Goal: Task Accomplishment & Management: Complete application form

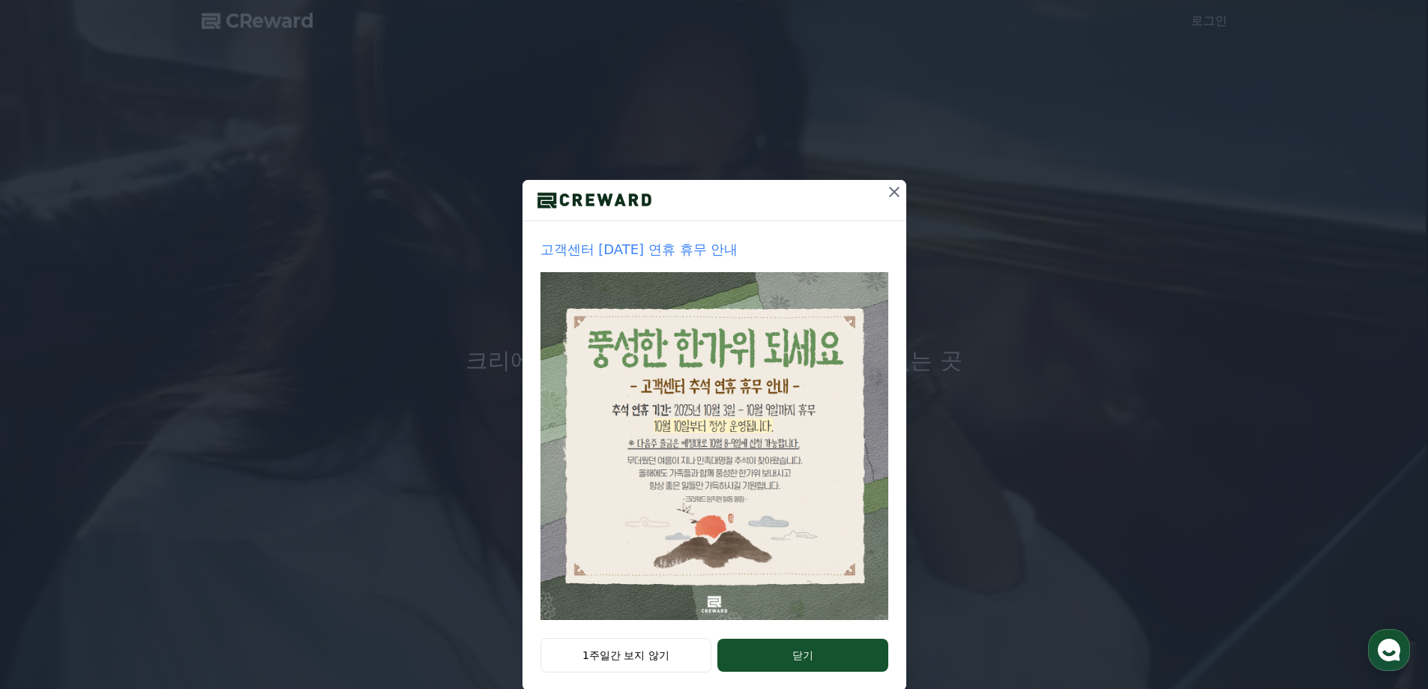
click at [753, 527] on img at bounding box center [714, 446] width 348 height 348
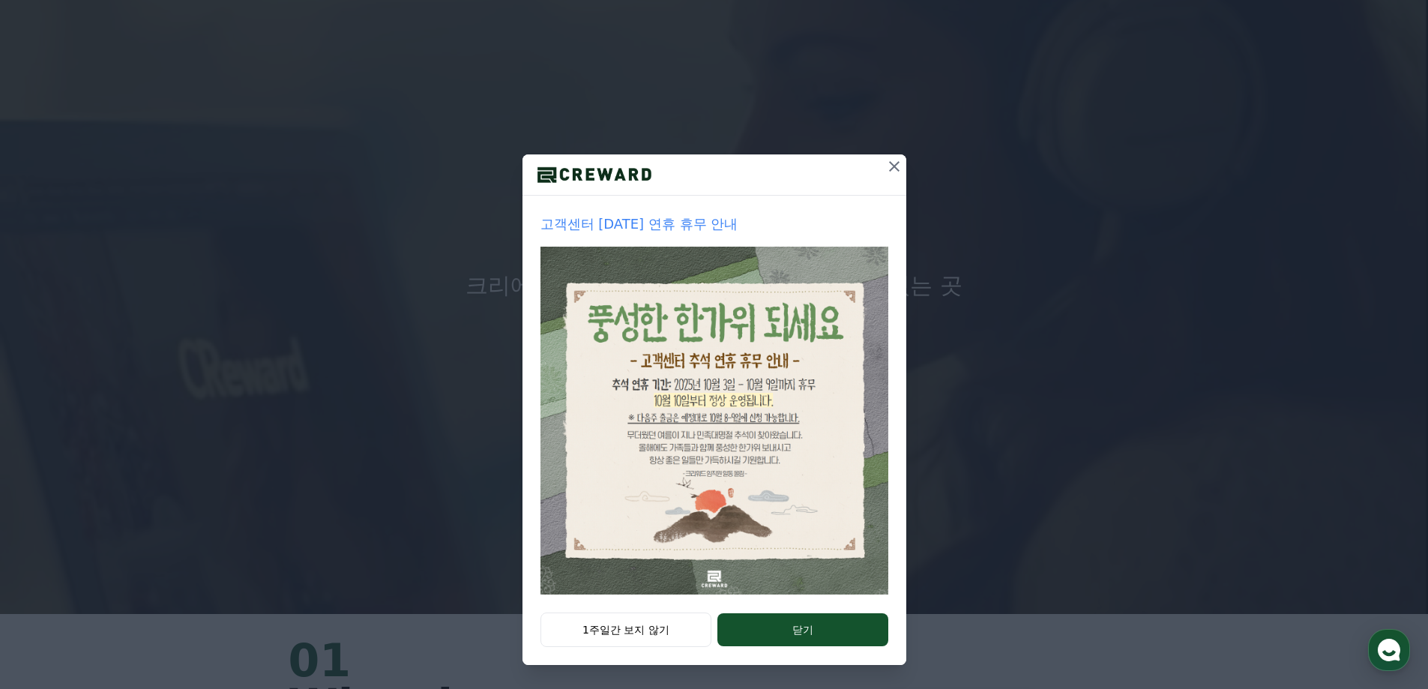
scroll to position [300, 0]
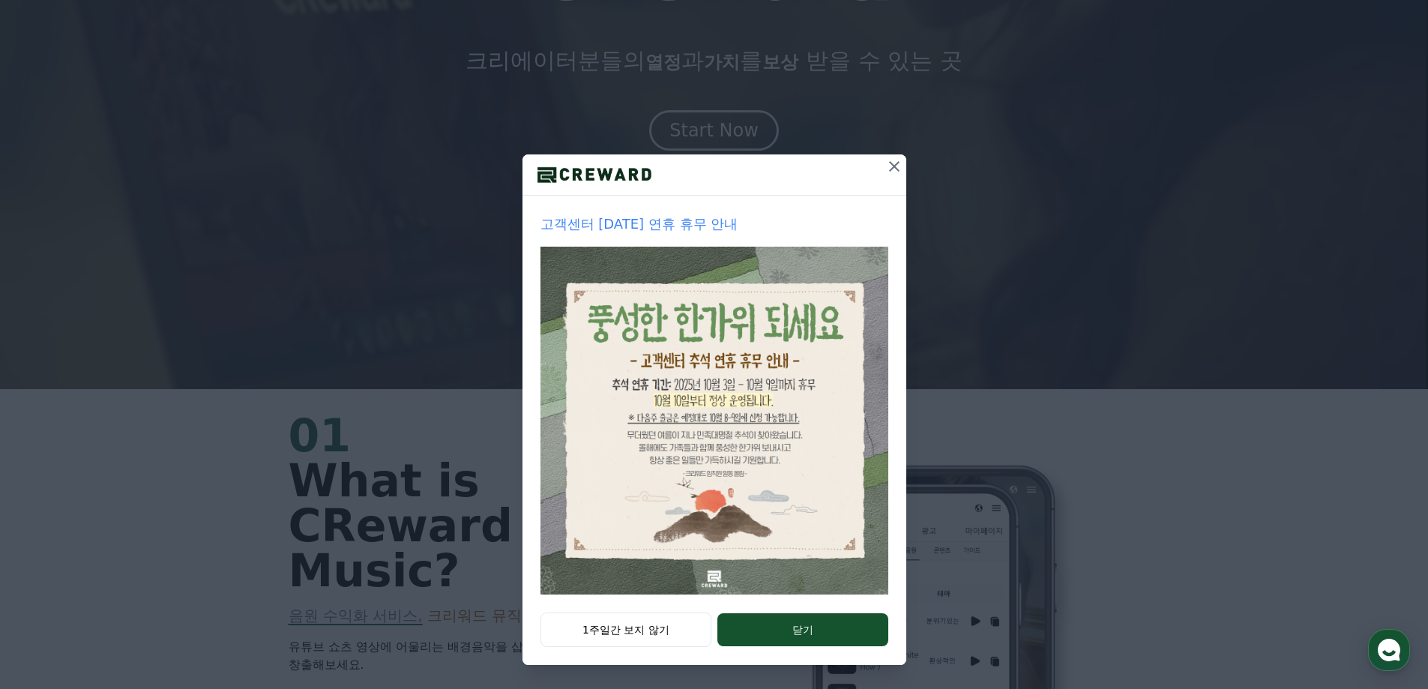
click at [676, 235] on link "고객센터 추석 연휴 휴무 안내" at bounding box center [714, 404] width 348 height 381
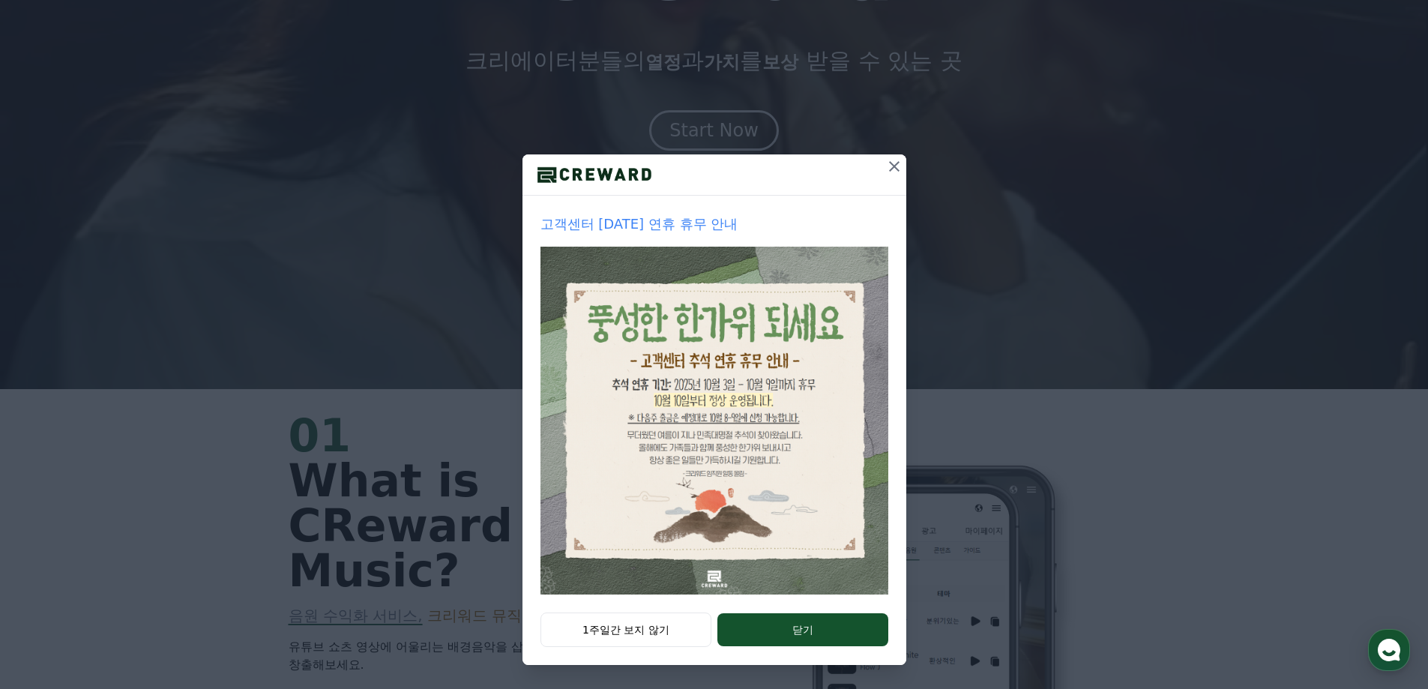
click at [676, 225] on p "고객센터 추석 연휴 휴무 안내" at bounding box center [714, 224] width 348 height 21
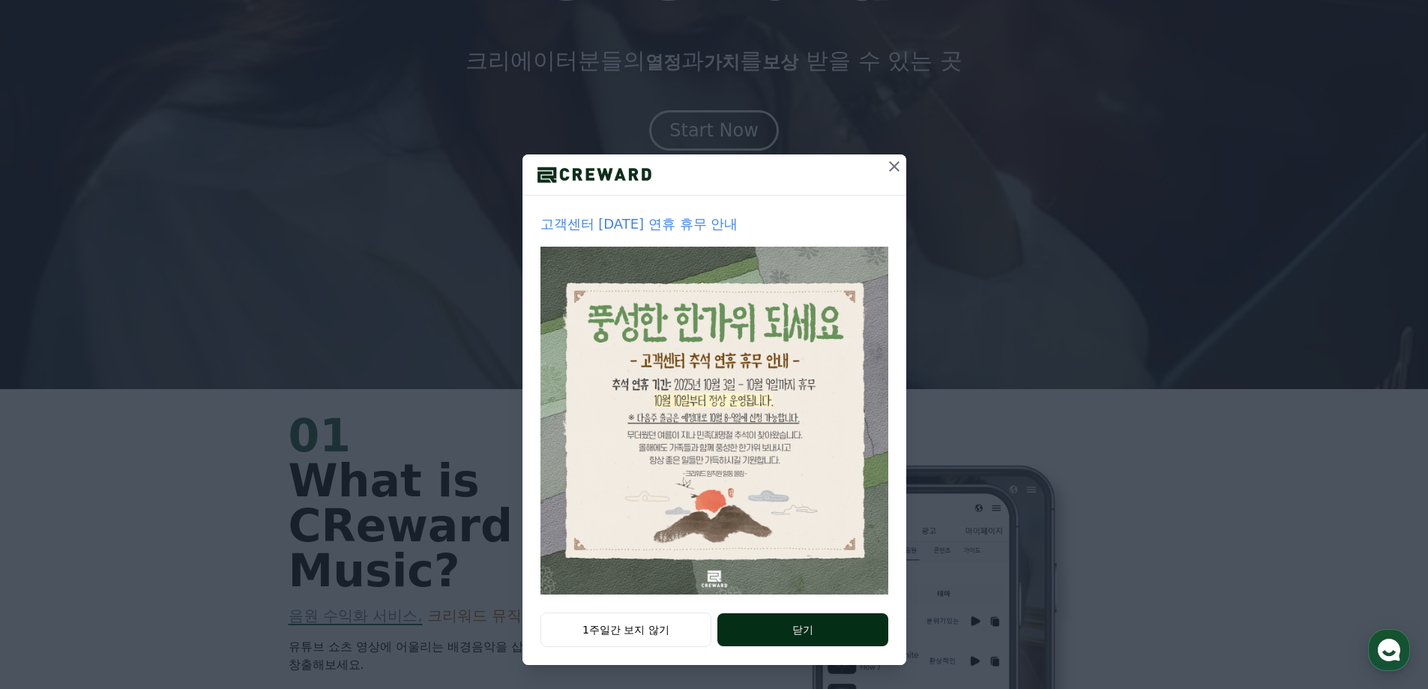
click at [853, 636] on button "닫기" at bounding box center [802, 629] width 170 height 33
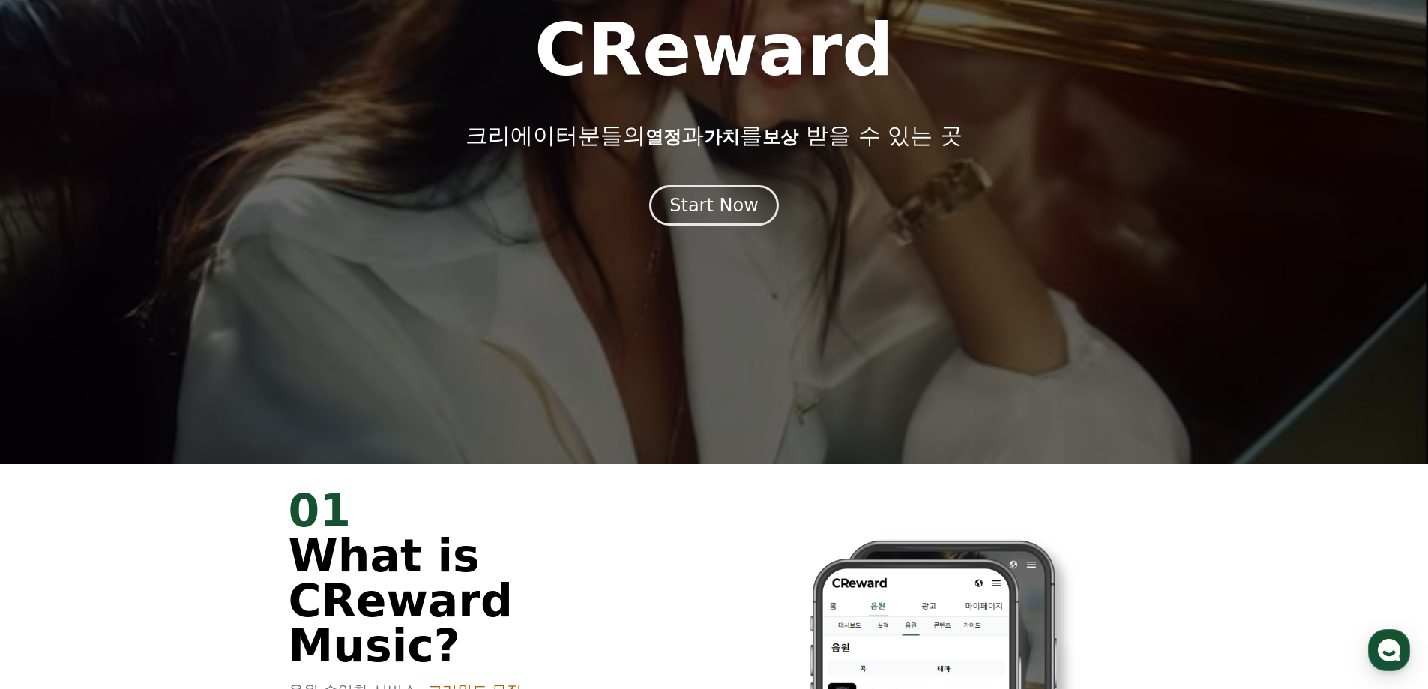
scroll to position [0, 0]
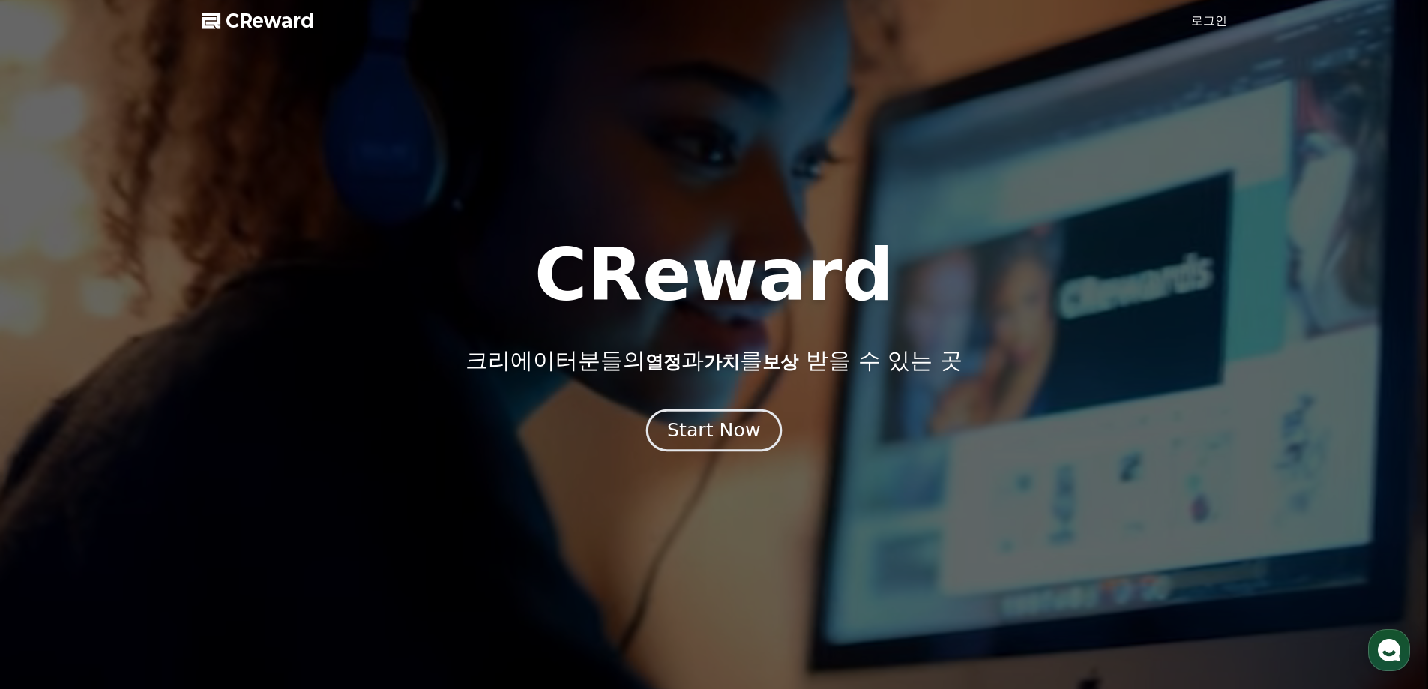
click at [715, 427] on div "Start Now" at bounding box center [713, 429] width 93 height 25
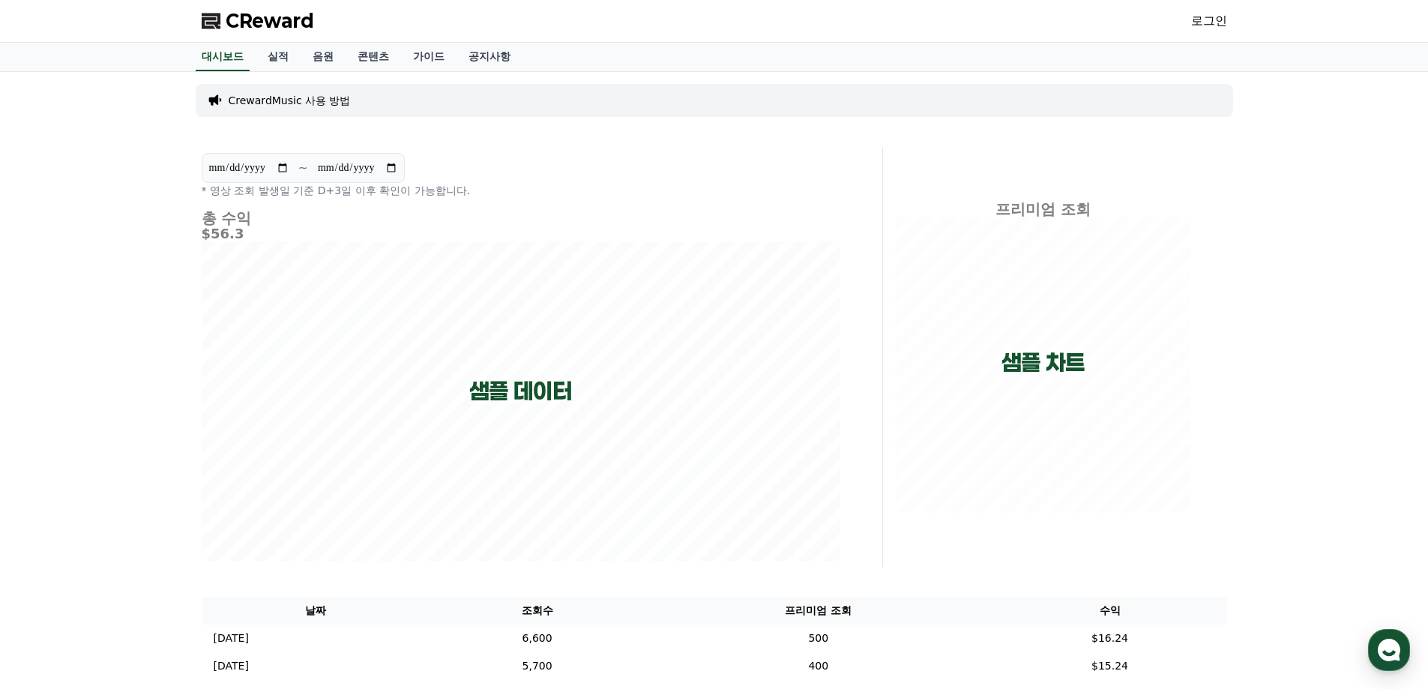
click at [1211, 10] on div "로그인" at bounding box center [1209, 21] width 36 height 24
click at [1204, 21] on link "로그인" at bounding box center [1209, 21] width 36 height 18
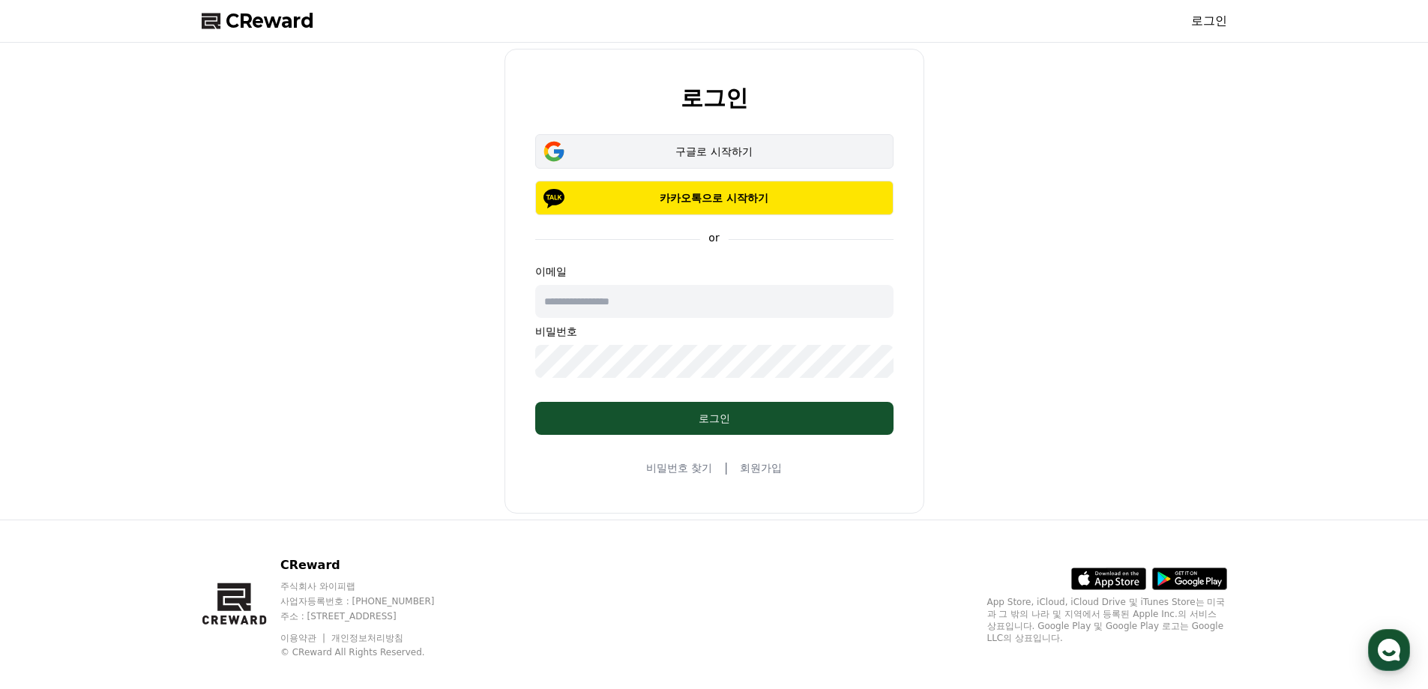
click at [751, 151] on div "구글로 시작하기" at bounding box center [714, 151] width 315 height 15
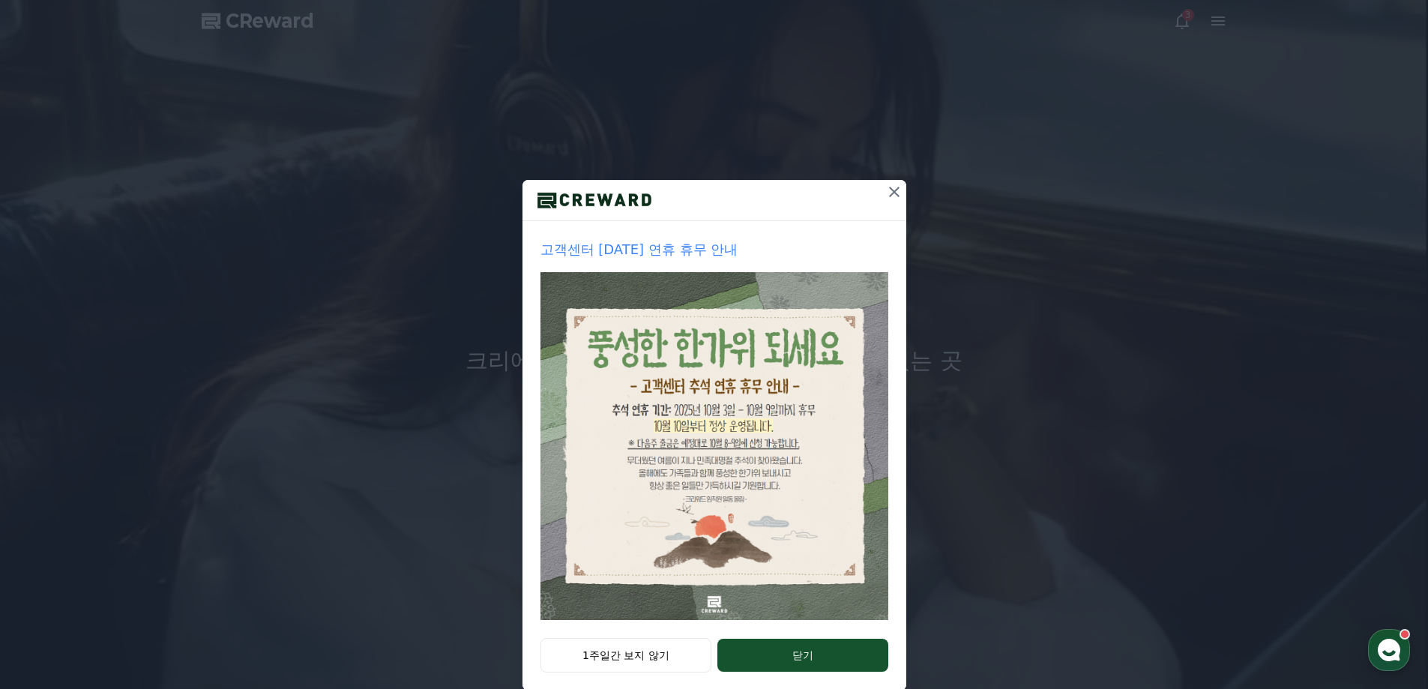
click at [725, 449] on img at bounding box center [714, 446] width 348 height 348
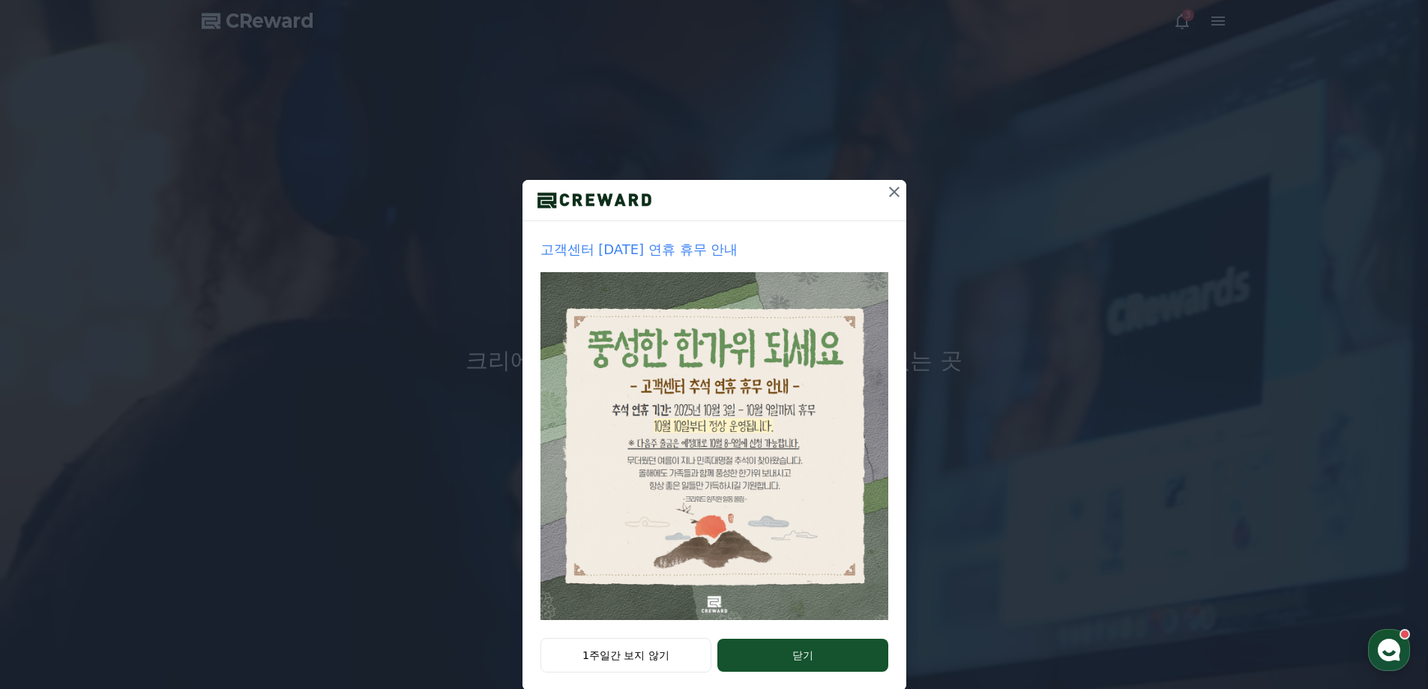
scroll to position [25, 0]
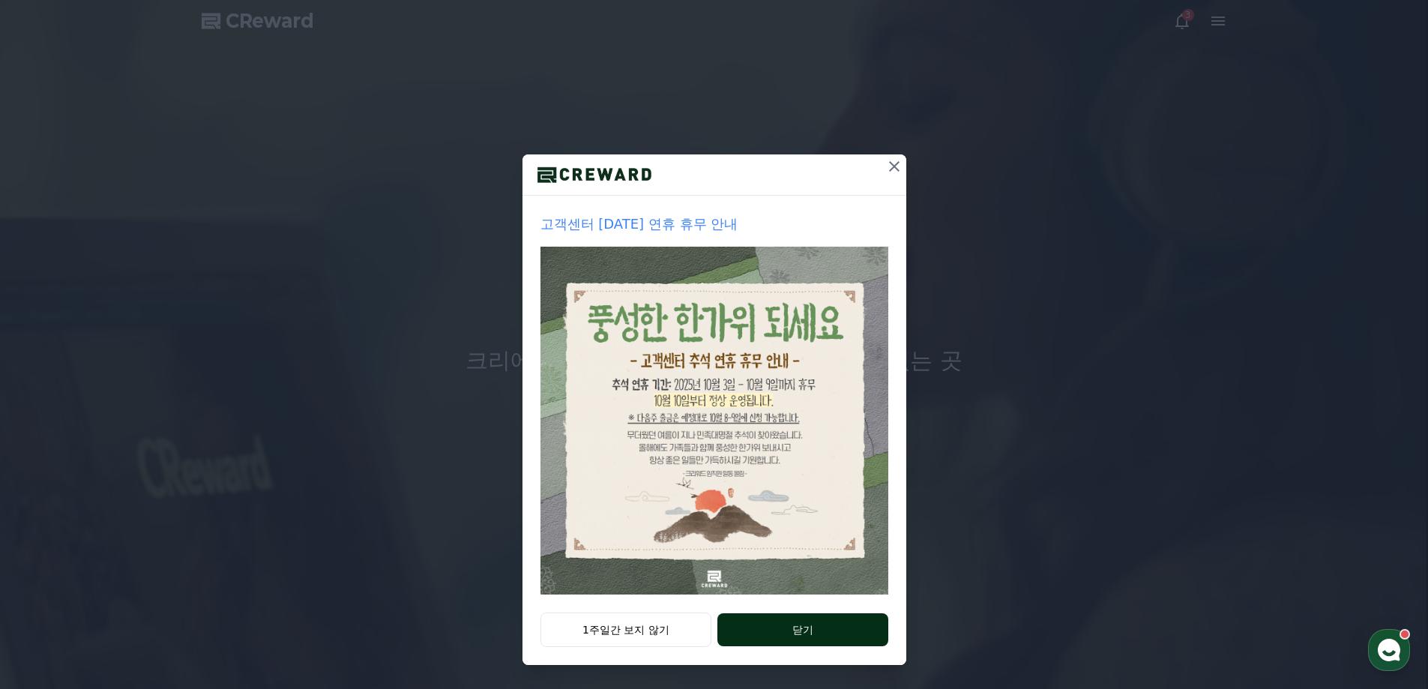
click at [762, 627] on button "닫기" at bounding box center [802, 629] width 170 height 33
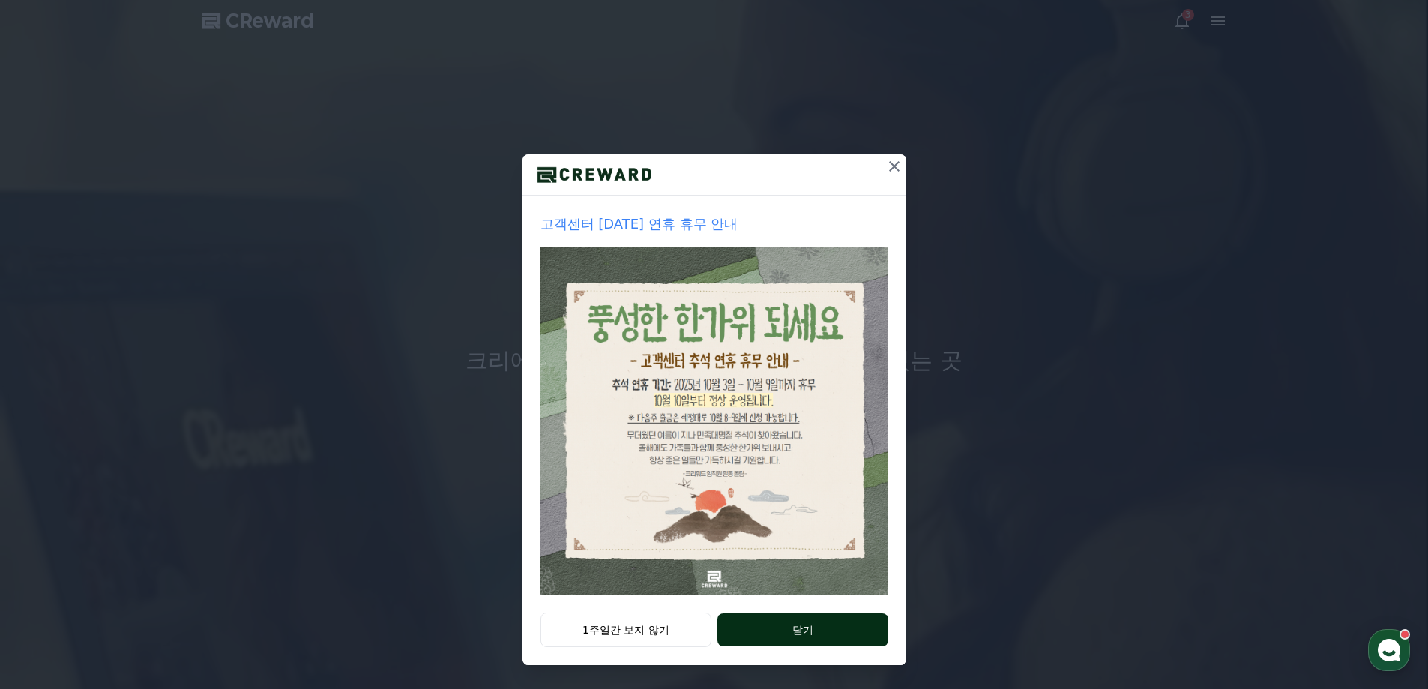
scroll to position [0, 0]
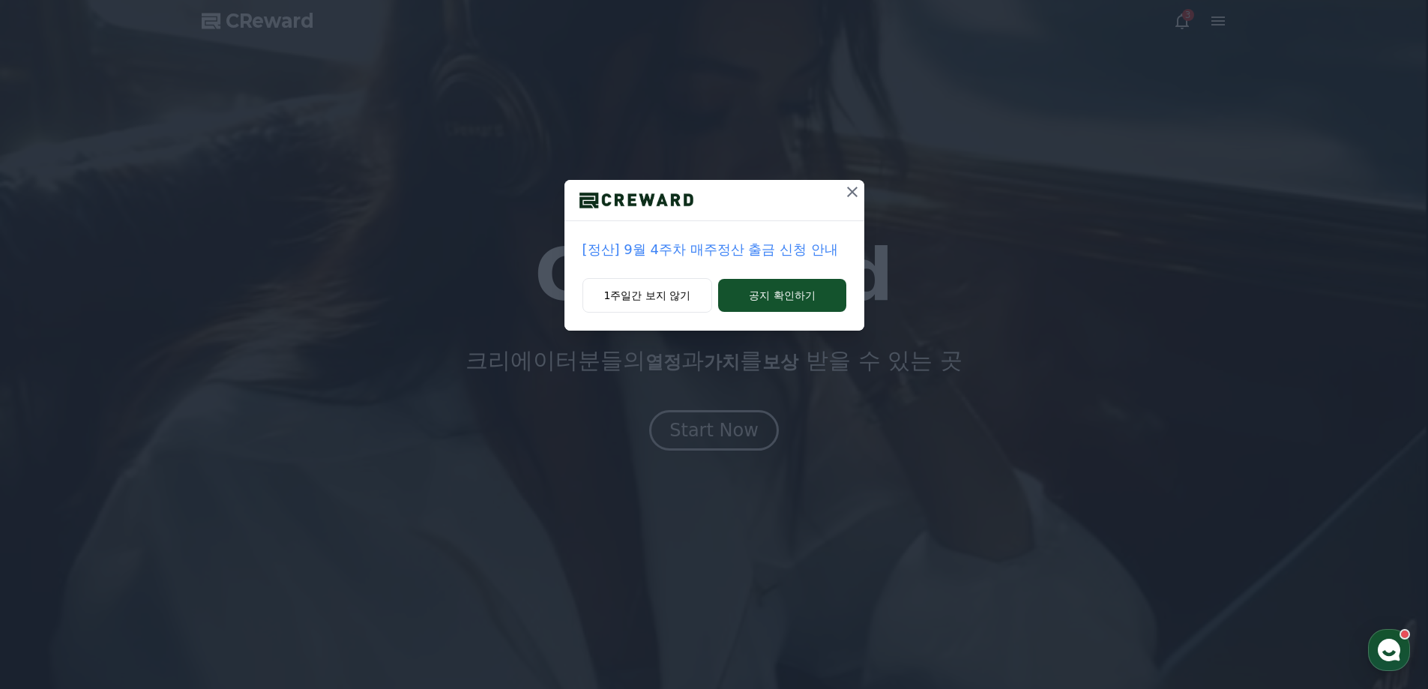
click at [847, 195] on icon at bounding box center [852, 192] width 18 height 18
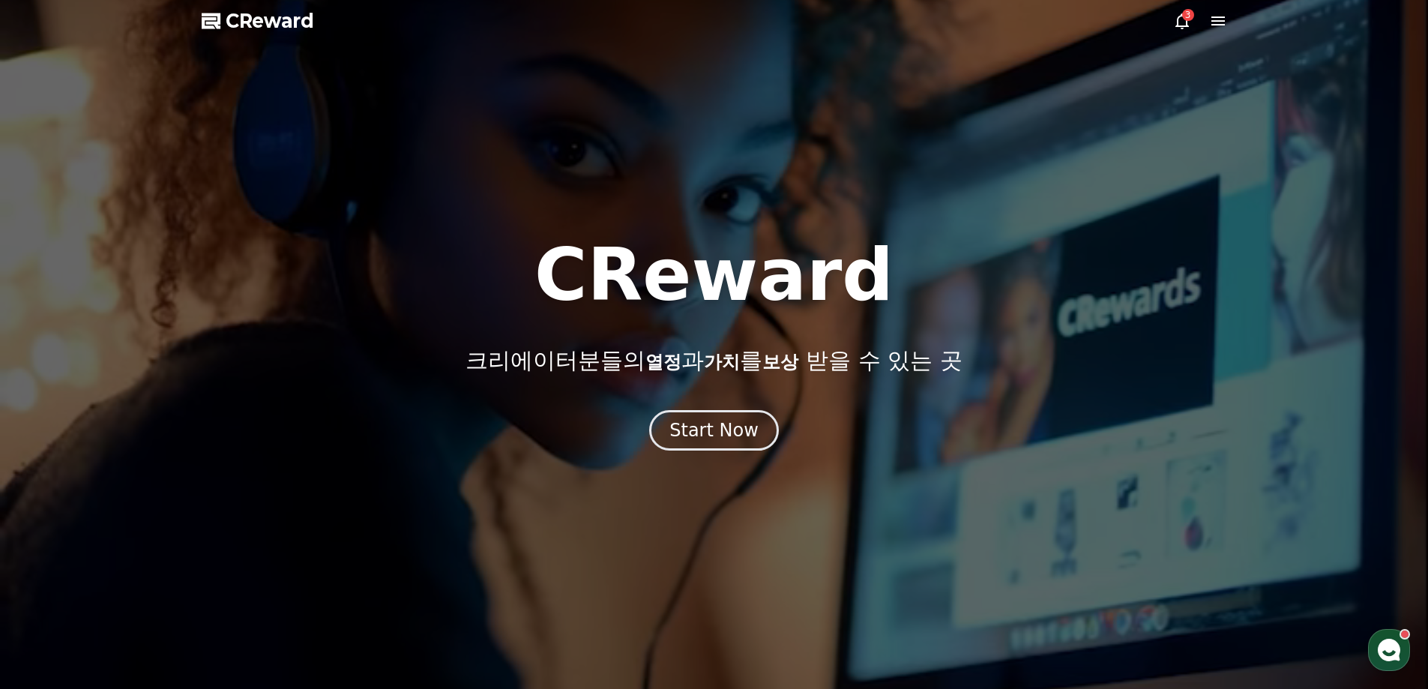
click at [1189, 11] on div "3" at bounding box center [1188, 15] width 12 height 12
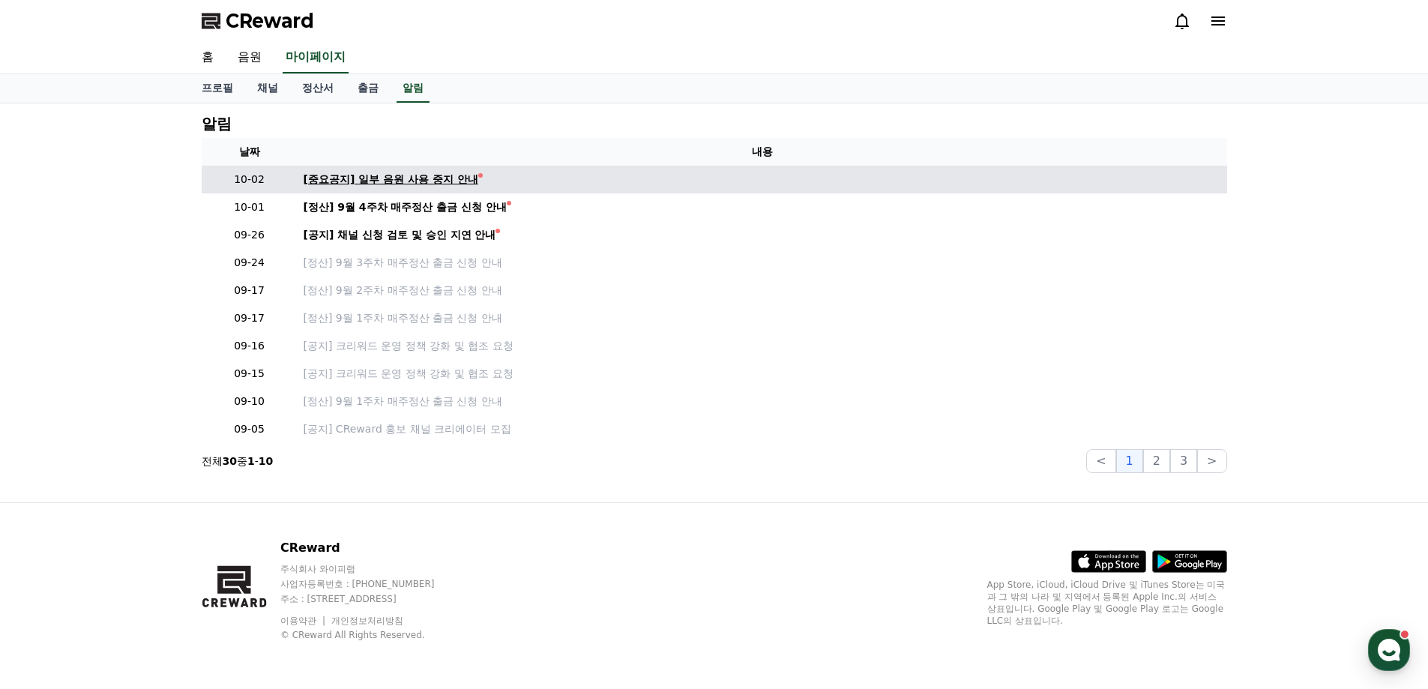
click at [417, 175] on div "[중요공지] 일부 음원 사용 중지 안내" at bounding box center [391, 180] width 175 height 16
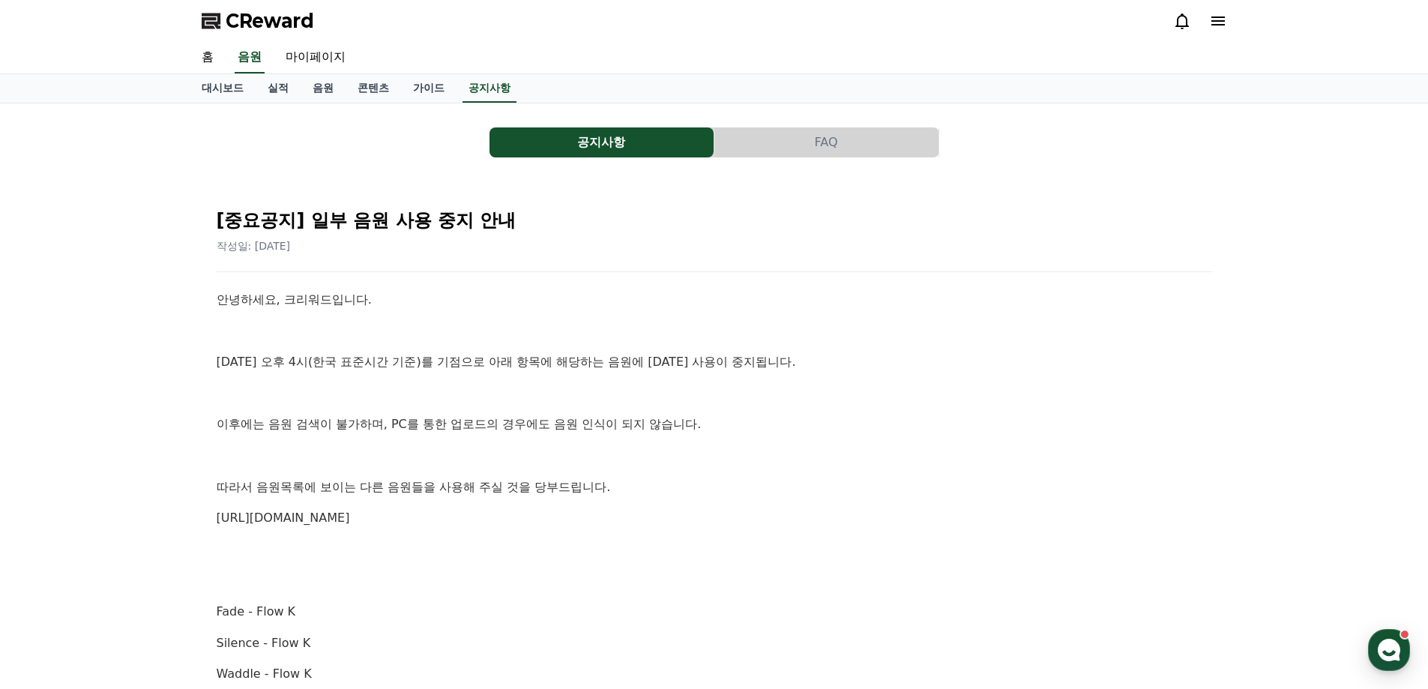
click at [1223, 25] on icon at bounding box center [1217, 20] width 13 height 9
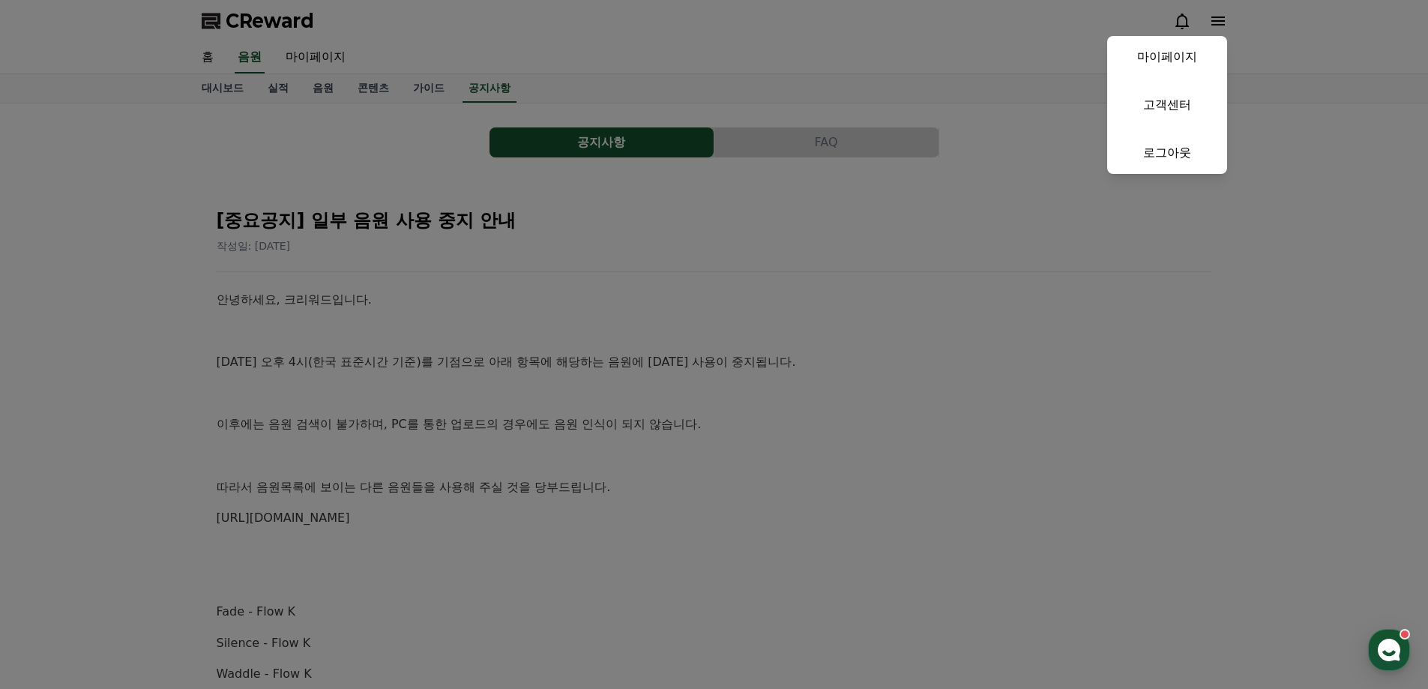
drag, startPoint x: 753, startPoint y: 117, endPoint x: 660, endPoint y: 140, distance: 95.8
click at [749, 119] on button "close" at bounding box center [714, 344] width 1428 height 689
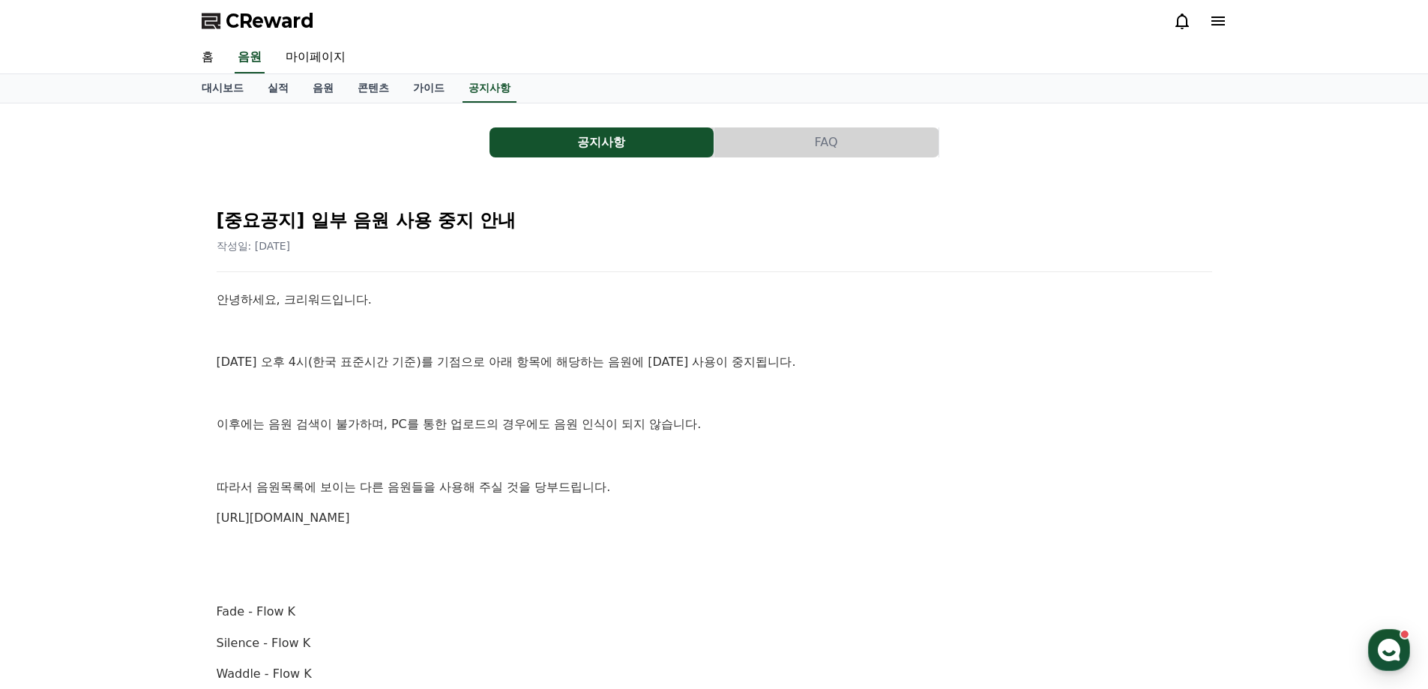
click at [647, 142] on button "공지사항" at bounding box center [601, 142] width 224 height 30
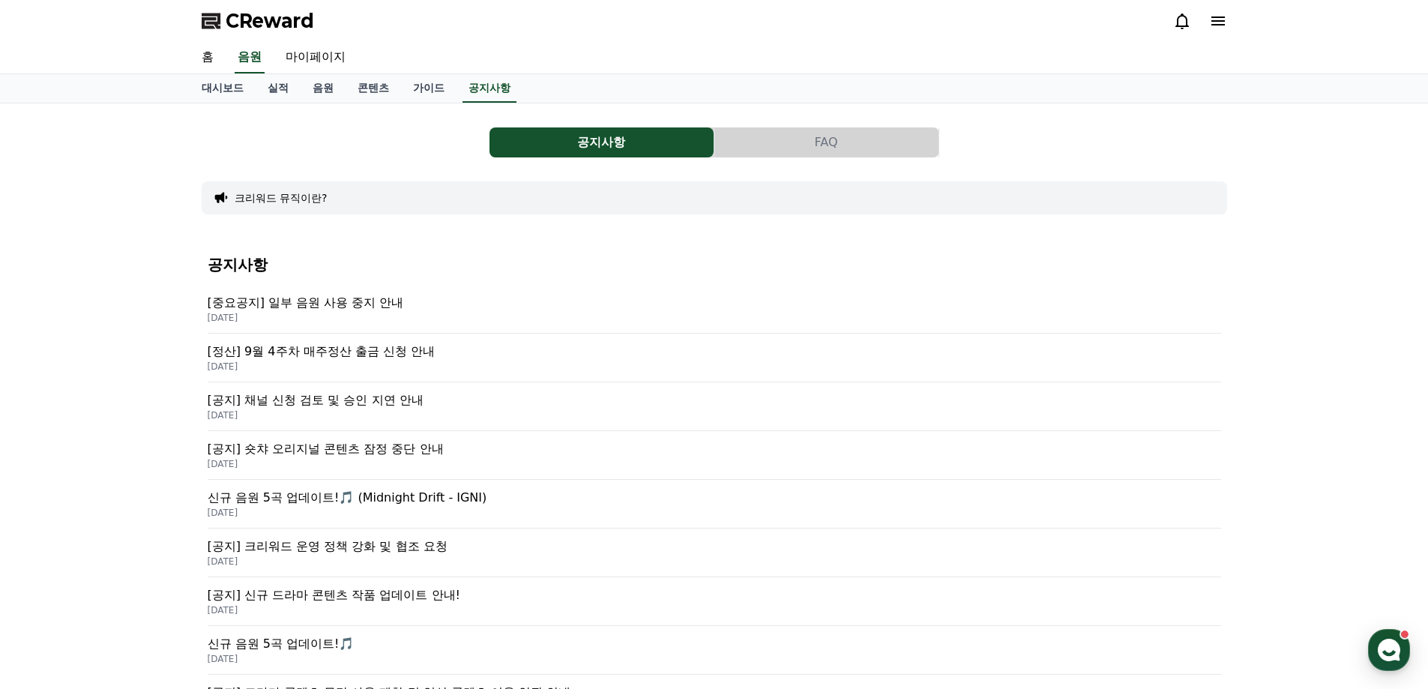
scroll to position [75, 0]
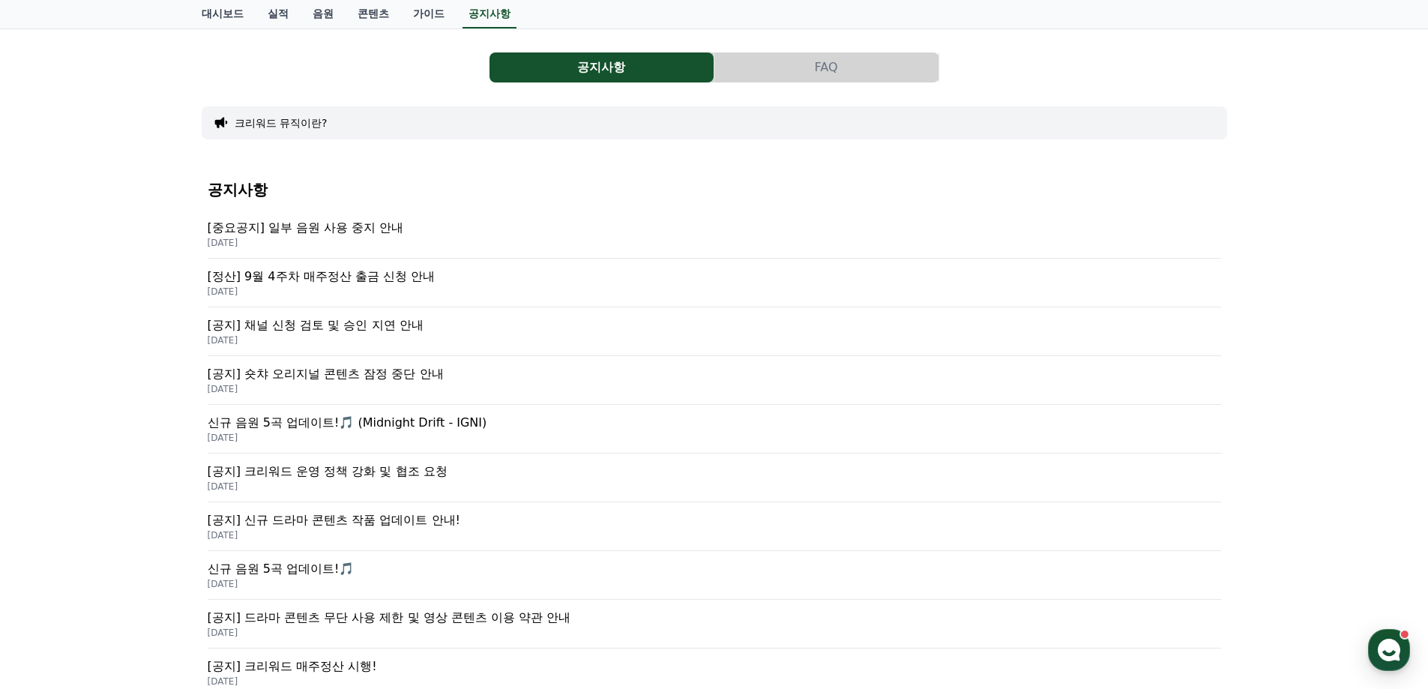
click at [394, 326] on p "[공지] 채널 신청 검토 및 승인 지연 안내" at bounding box center [714, 325] width 1013 height 18
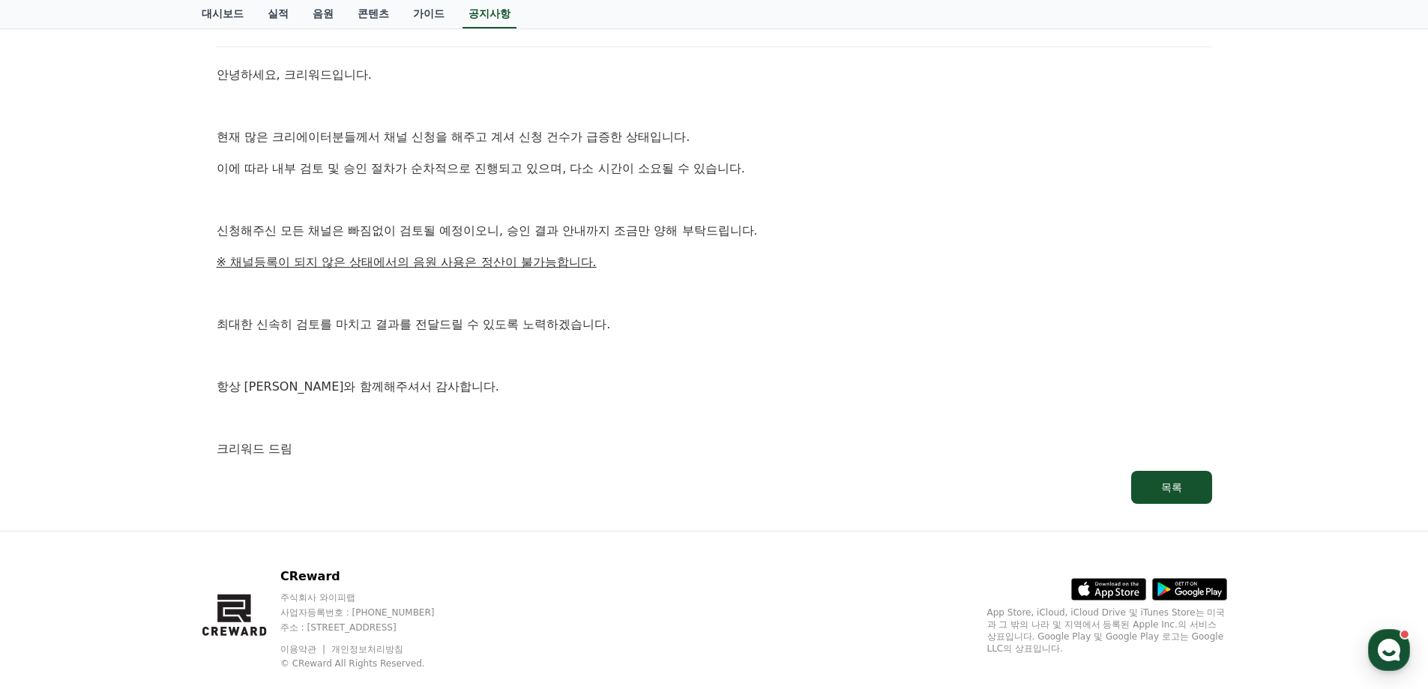
scroll to position [253, 0]
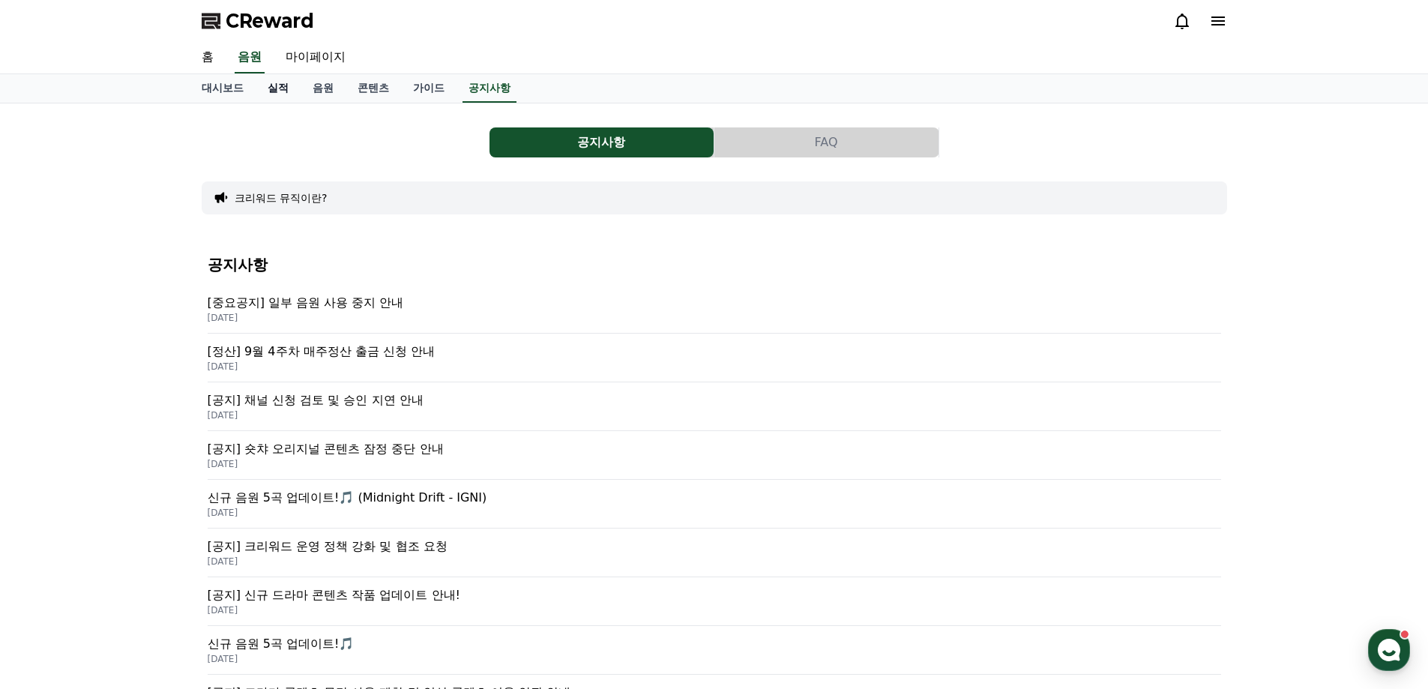
click at [284, 85] on link "실적" at bounding box center [278, 88] width 45 height 28
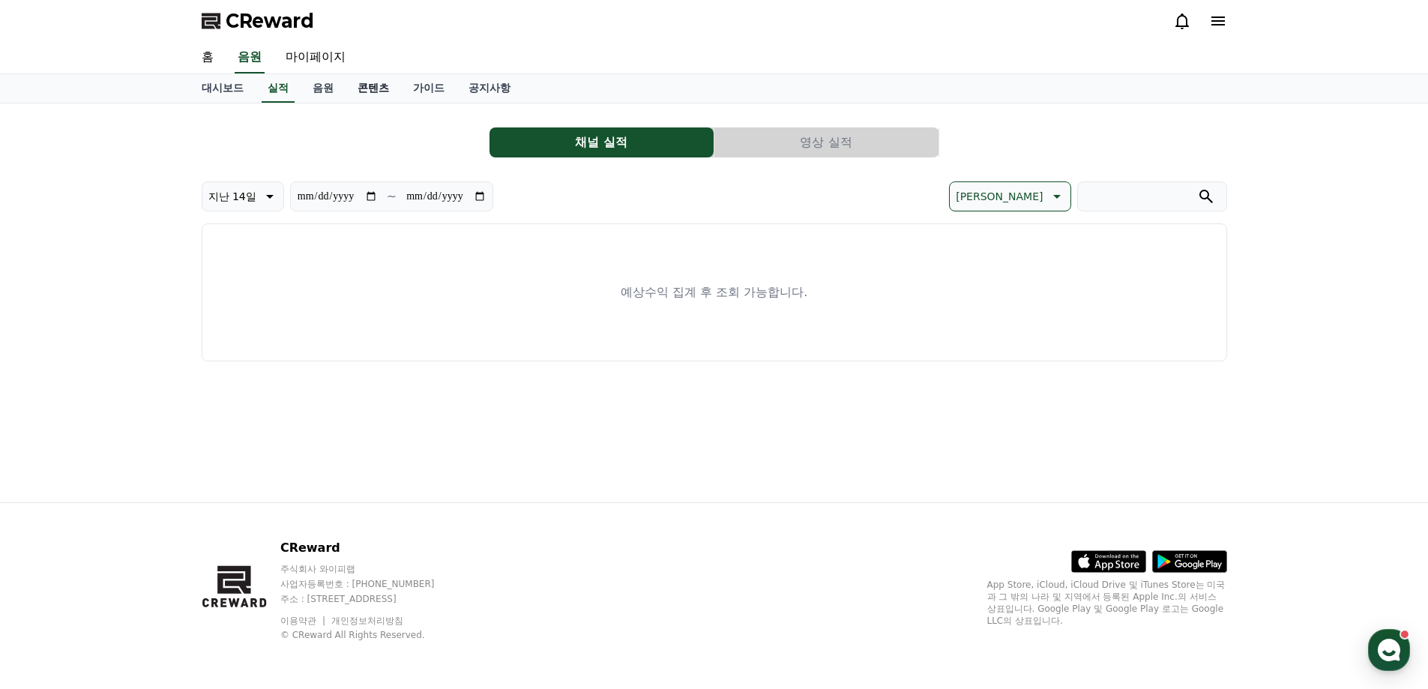
click at [382, 97] on link "콘텐츠" at bounding box center [373, 88] width 55 height 28
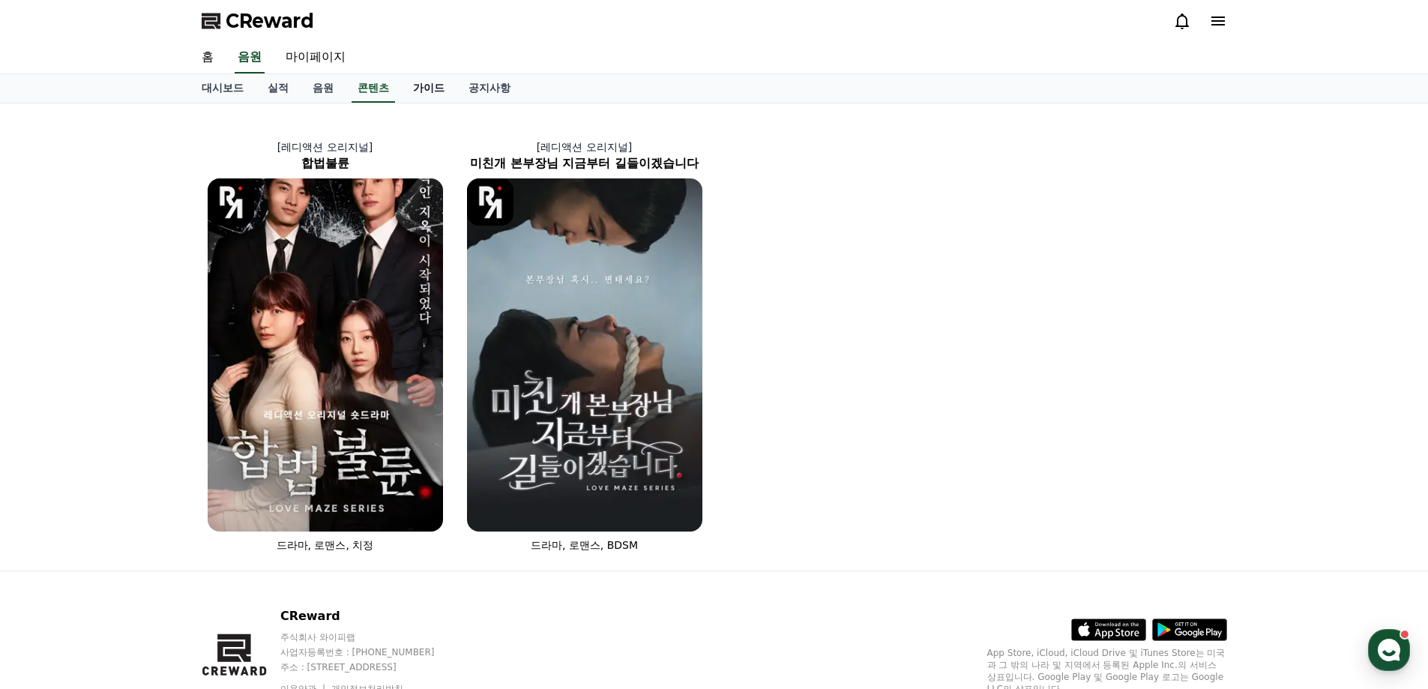
click at [423, 90] on link "가이드" at bounding box center [428, 88] width 55 height 28
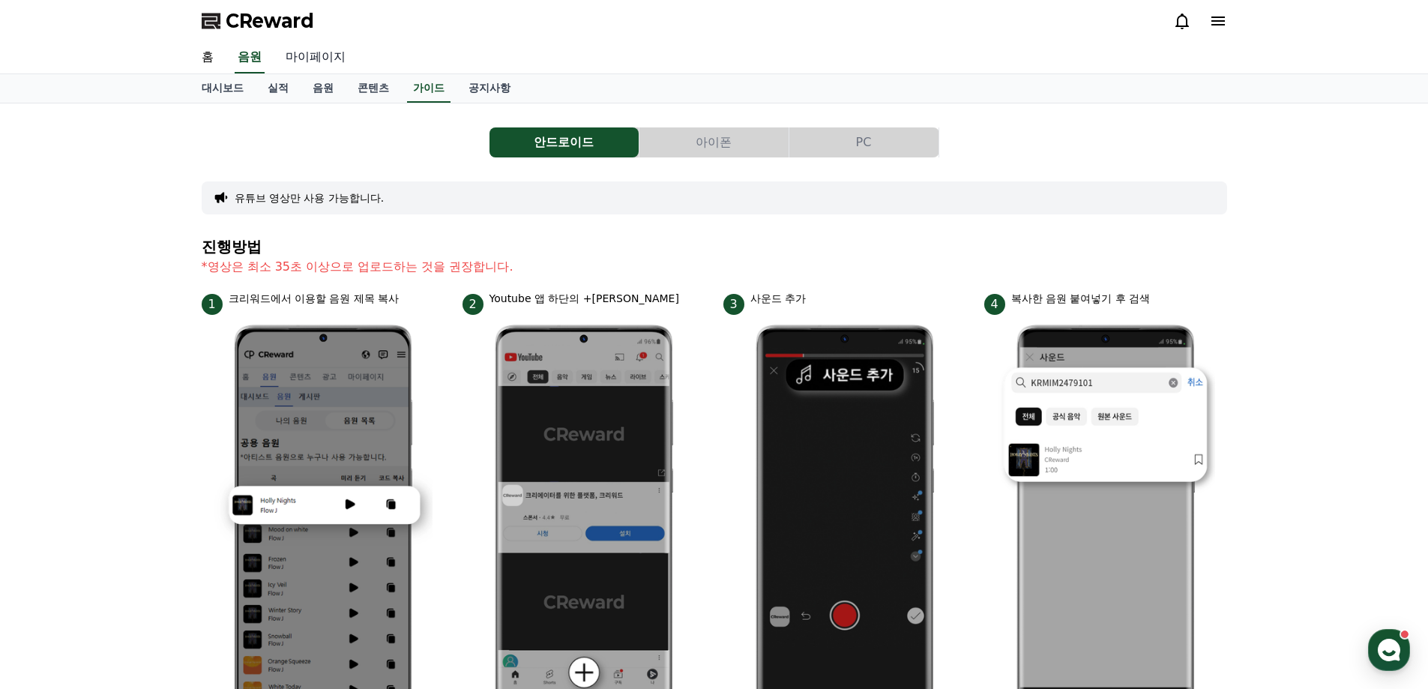
click at [327, 67] on link "마이페이지" at bounding box center [316, 57] width 84 height 31
select select "**********"
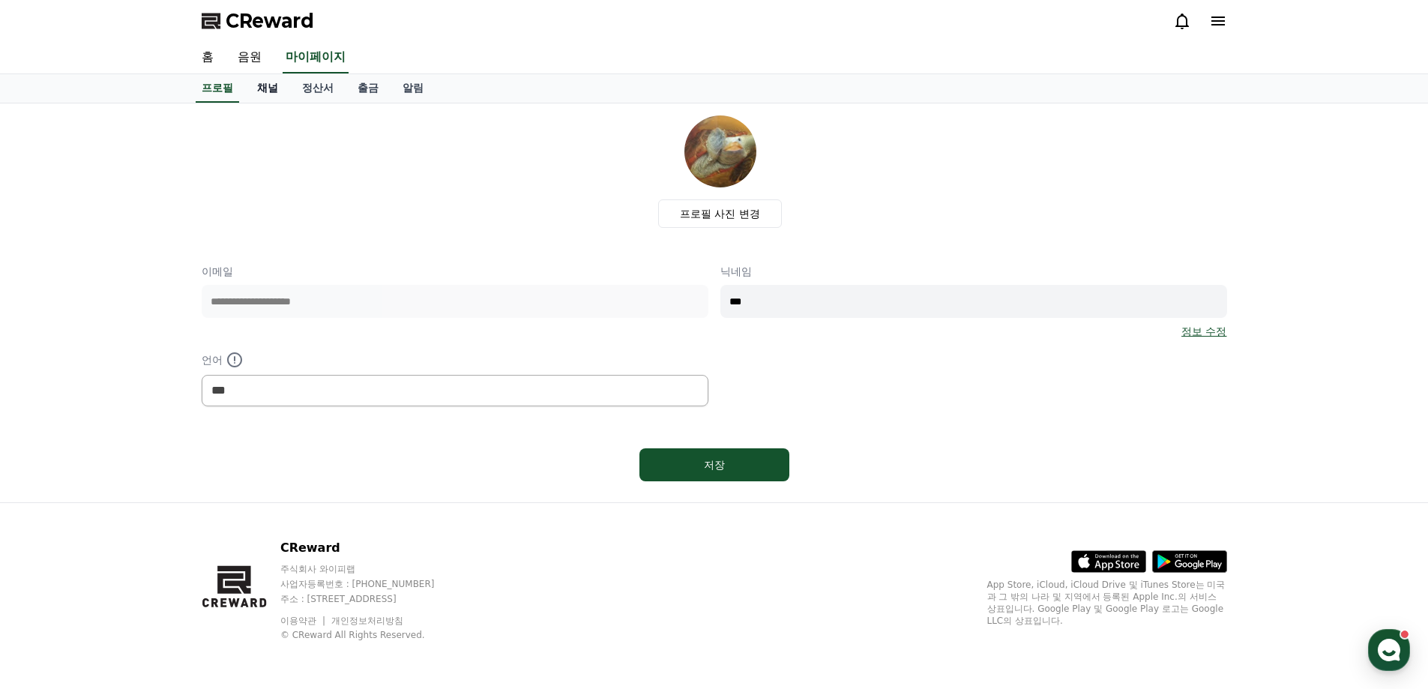
click at [280, 93] on link "채널" at bounding box center [267, 88] width 45 height 28
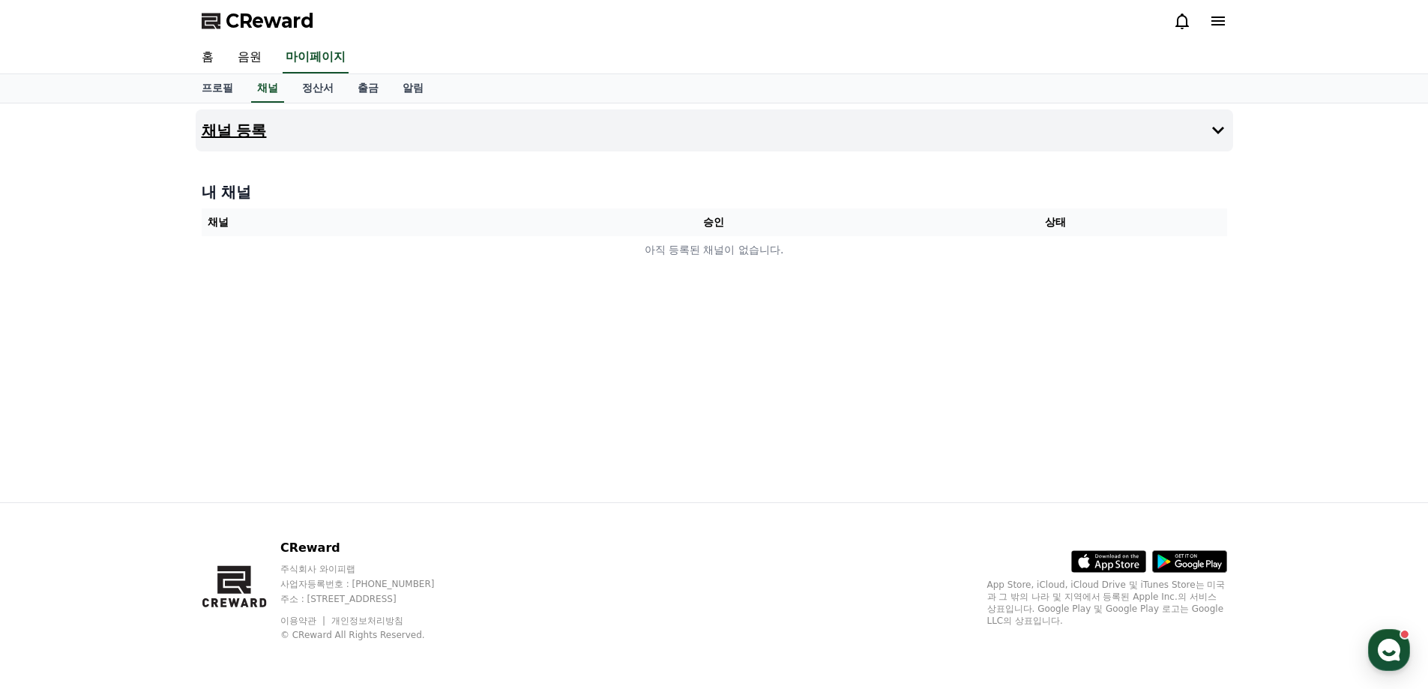
click at [1141, 140] on button "채널 등록" at bounding box center [714, 130] width 1037 height 42
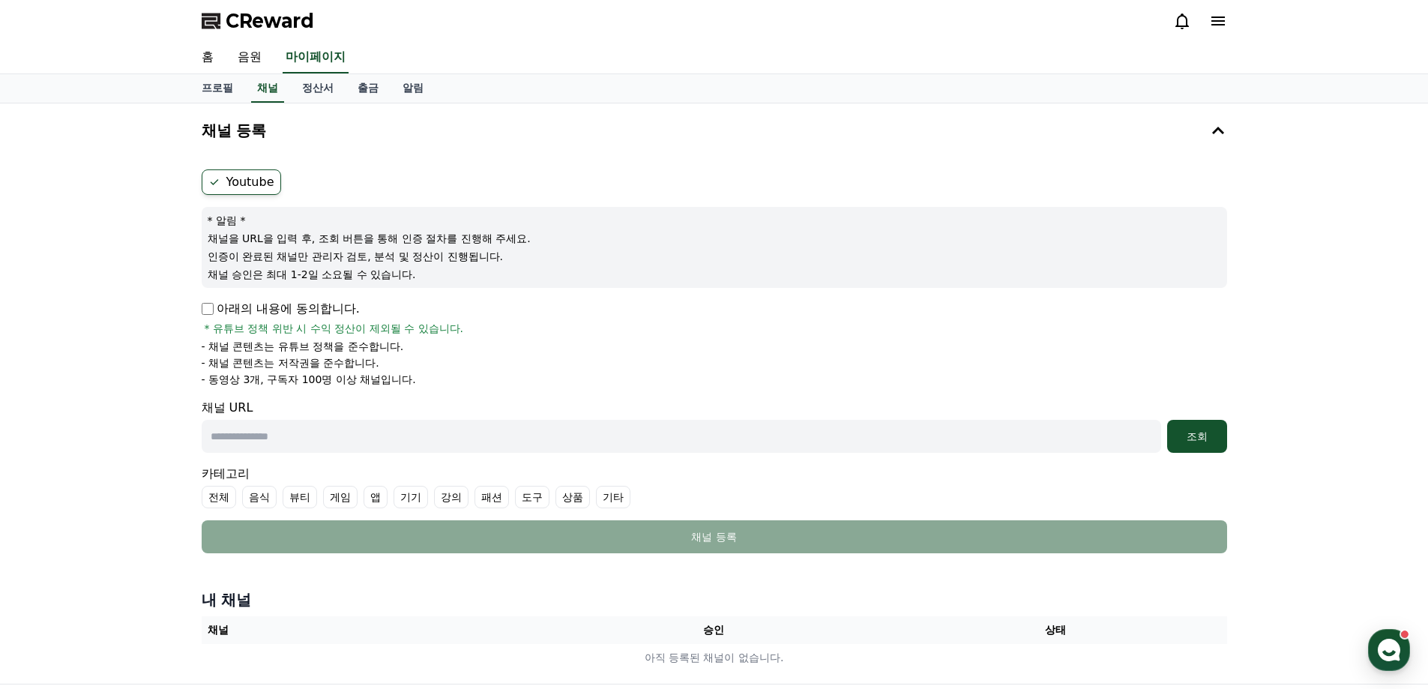
click at [596, 492] on label "기타" at bounding box center [613, 497] width 34 height 22
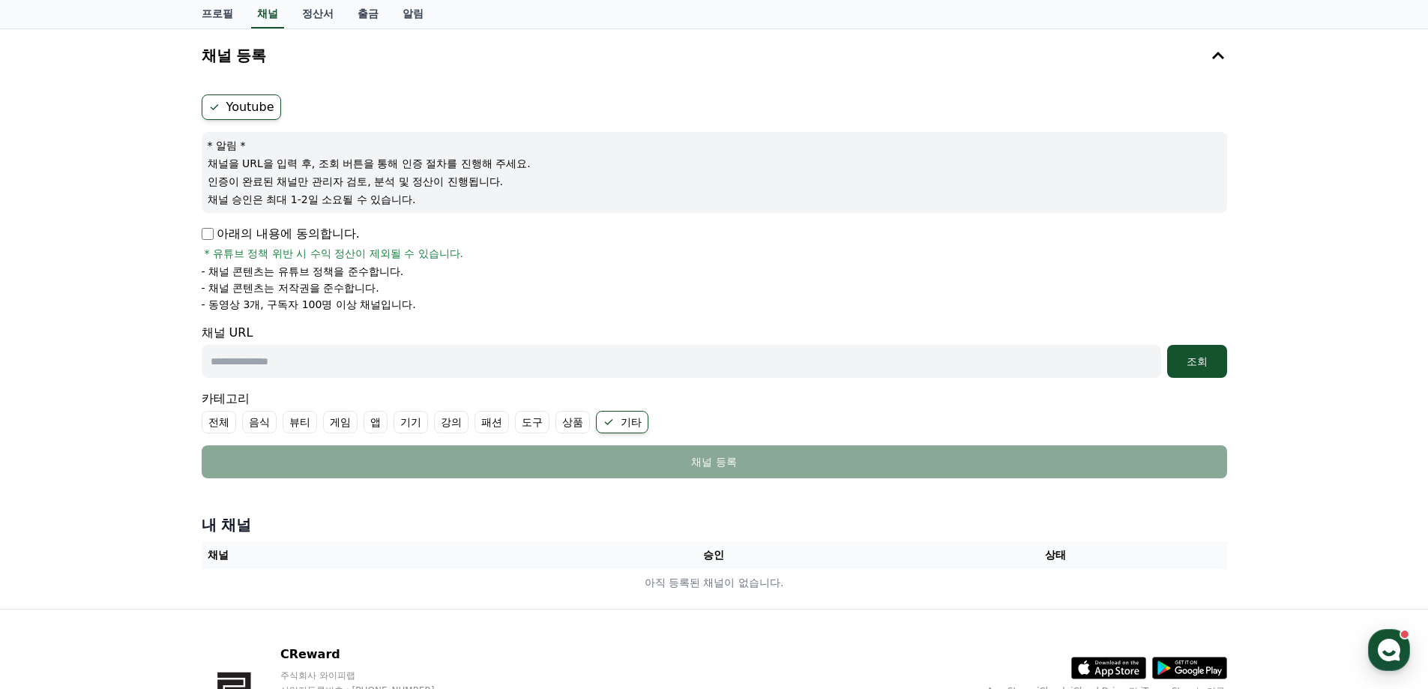
click at [295, 220] on form "Youtube * 알림 * 채널을 URL을 입력 후, 조회 버튼을 통해 인증 절차를 진행해 주세요. 인증이 완료된 채널만 관리자 검토, 분석 …" at bounding box center [714, 286] width 1025 height 384
click at [305, 241] on p "아래의 내용에 동의합니다." at bounding box center [281, 234] width 158 height 18
click at [491, 377] on input "text" at bounding box center [681, 361] width 959 height 33
click at [630, 358] on input "text" at bounding box center [681, 361] width 959 height 33
paste input "**********"
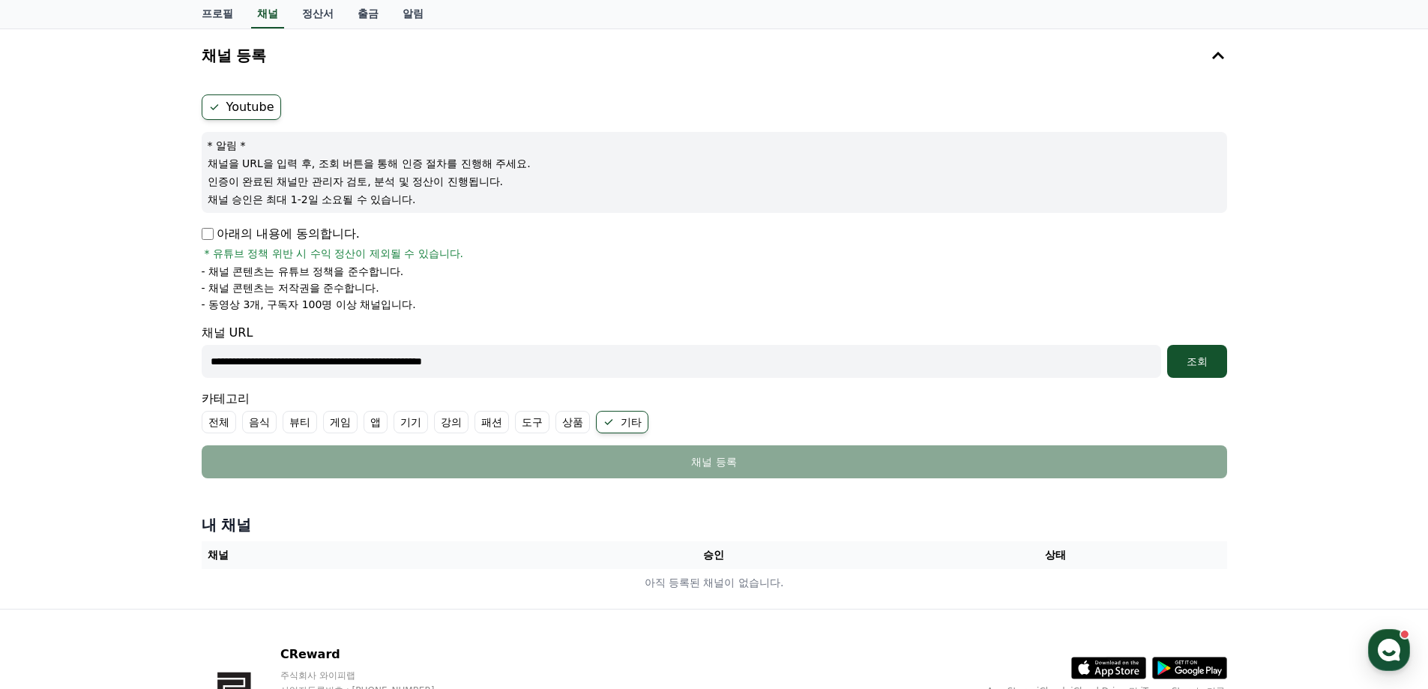
type input "**********"
click at [758, 286] on li "- 채널 콘텐츠는 저작권을 준수합니다." at bounding box center [714, 287] width 1025 height 15
click at [1193, 359] on div "조회" at bounding box center [1197, 361] width 48 height 15
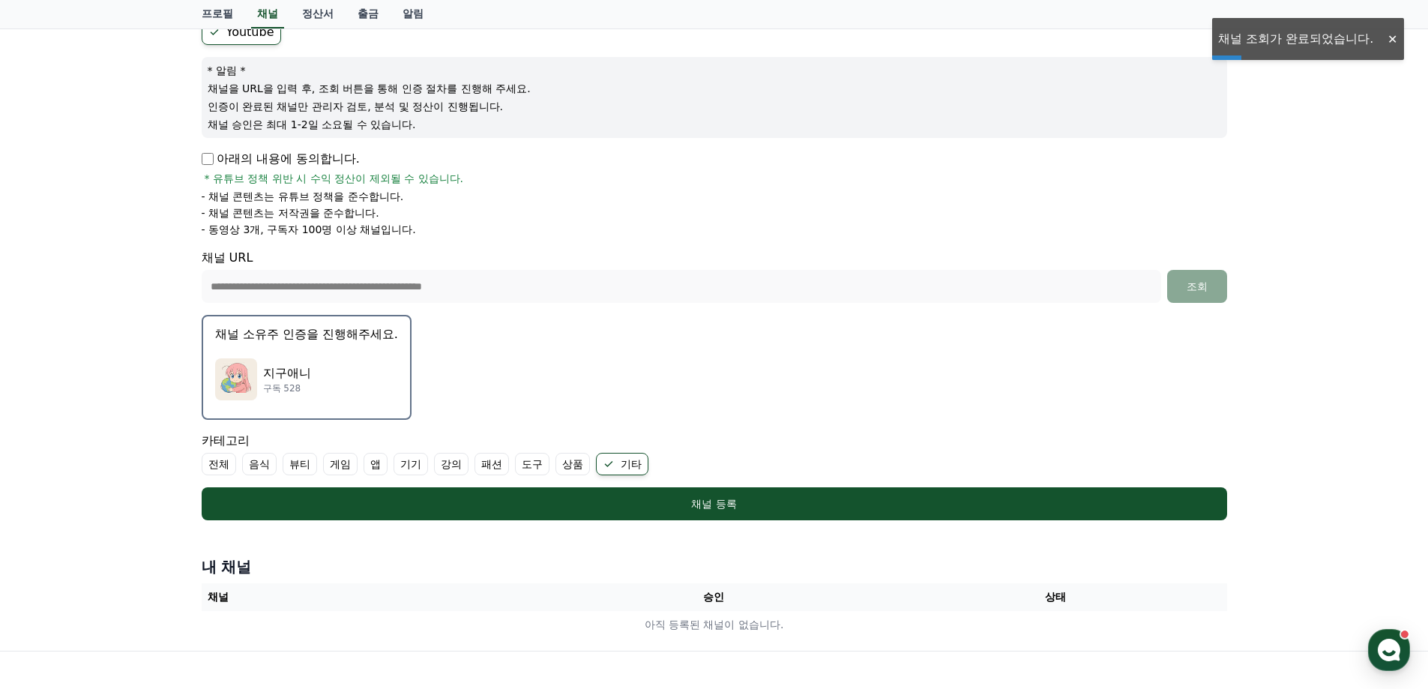
scroll to position [225, 0]
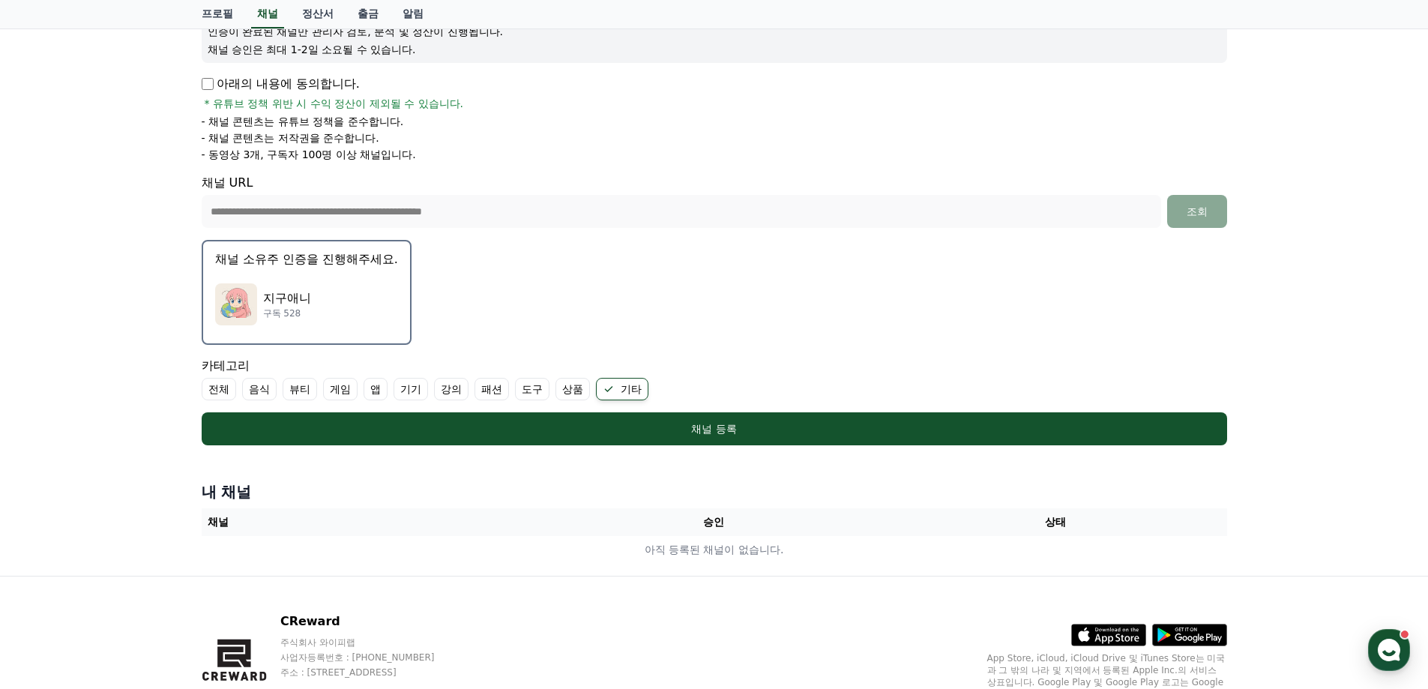
click at [313, 298] on div "지구애니 구독 528" at bounding box center [306, 304] width 183 height 60
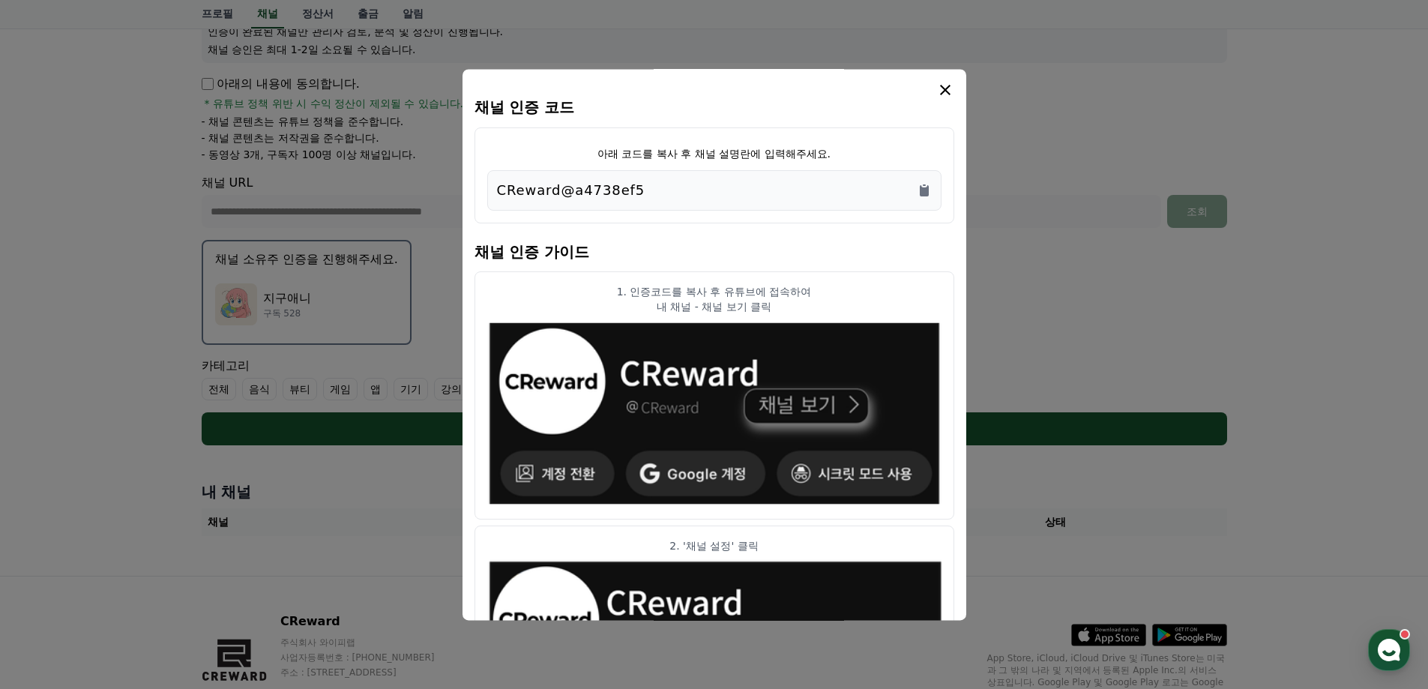
click at [807, 193] on div "CReward@a4738ef5" at bounding box center [714, 190] width 435 height 21
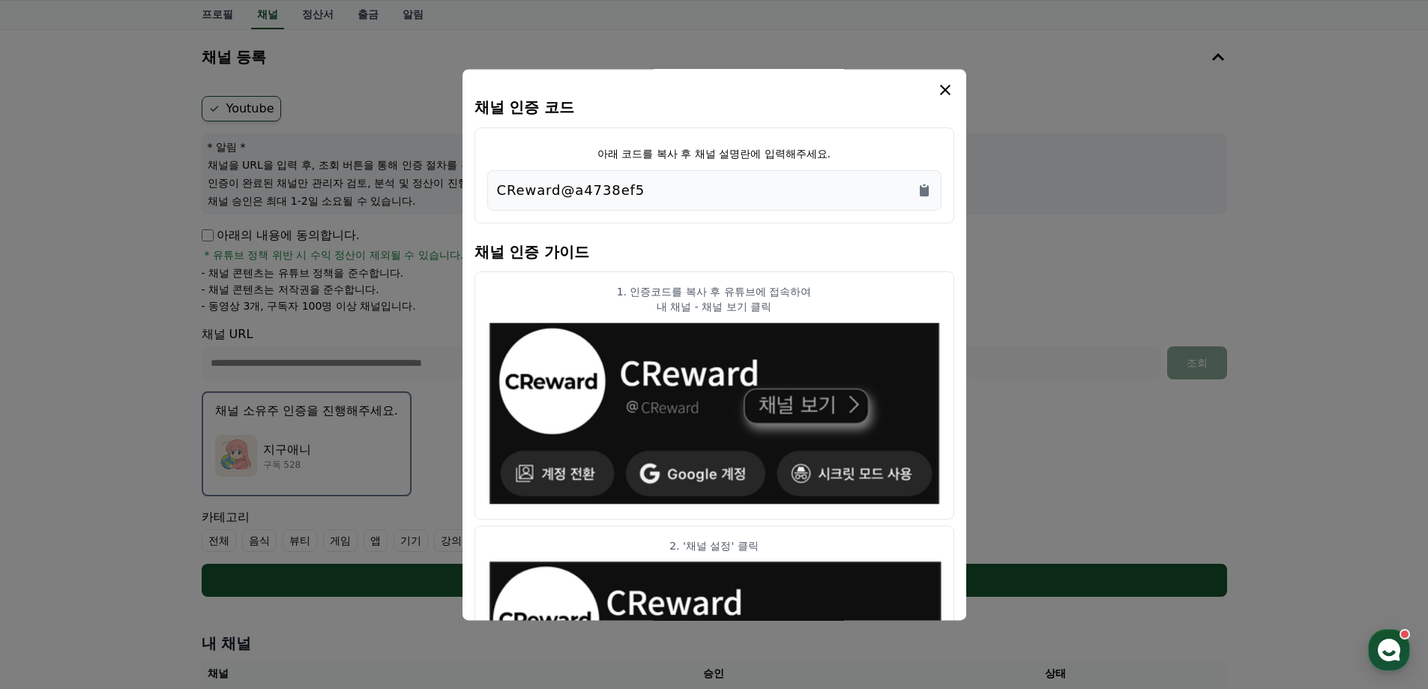
click at [848, 196] on div "CReward@a4738ef5" at bounding box center [714, 190] width 435 height 21
click at [929, 187] on icon "Copy to clipboard" at bounding box center [924, 190] width 15 height 15
click at [946, 90] on icon "modal" at bounding box center [945, 90] width 18 height 18
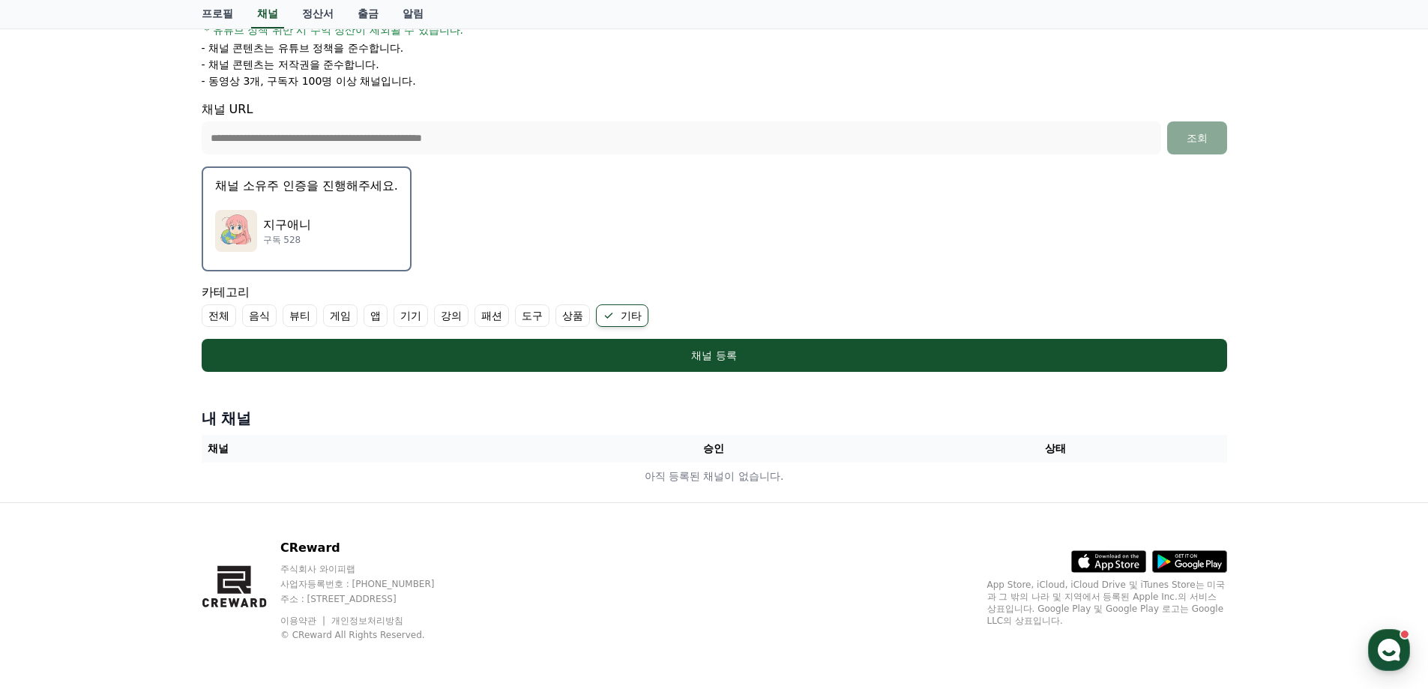
scroll to position [148, 0]
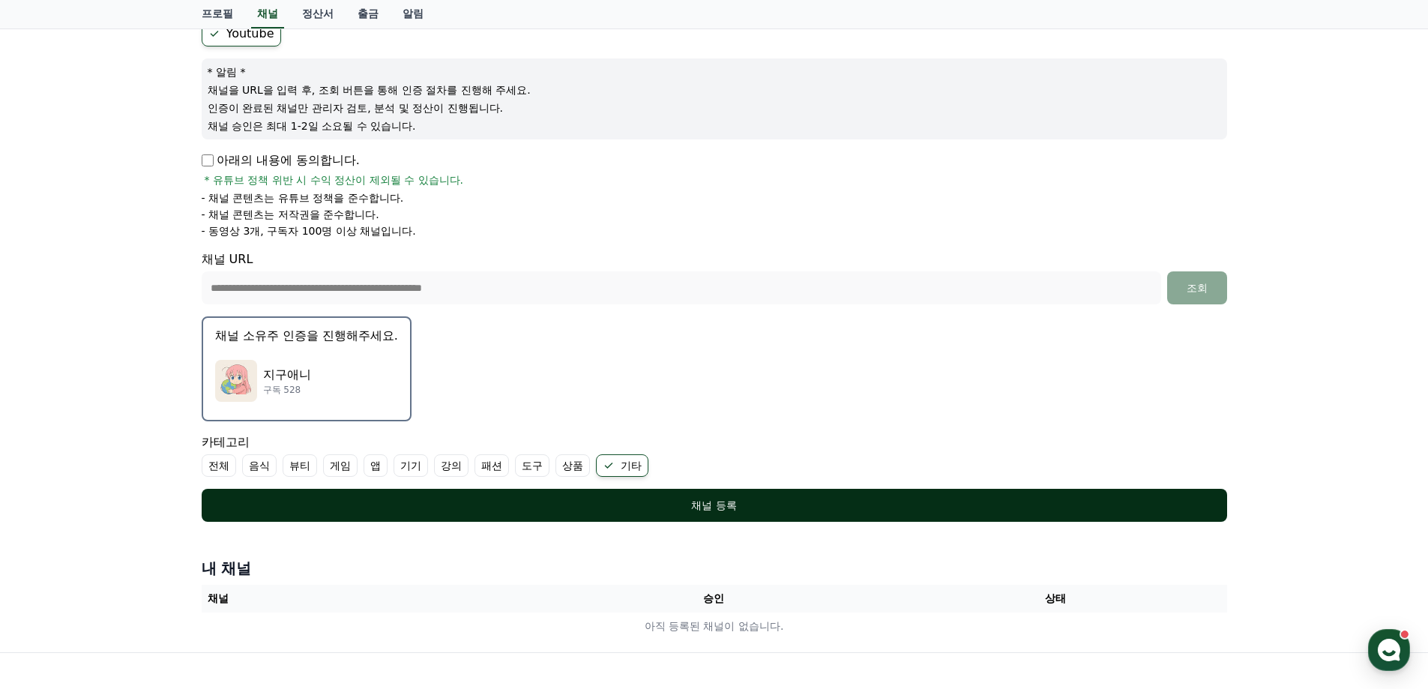
click at [807, 490] on button "채널 등록" at bounding box center [714, 505] width 1025 height 33
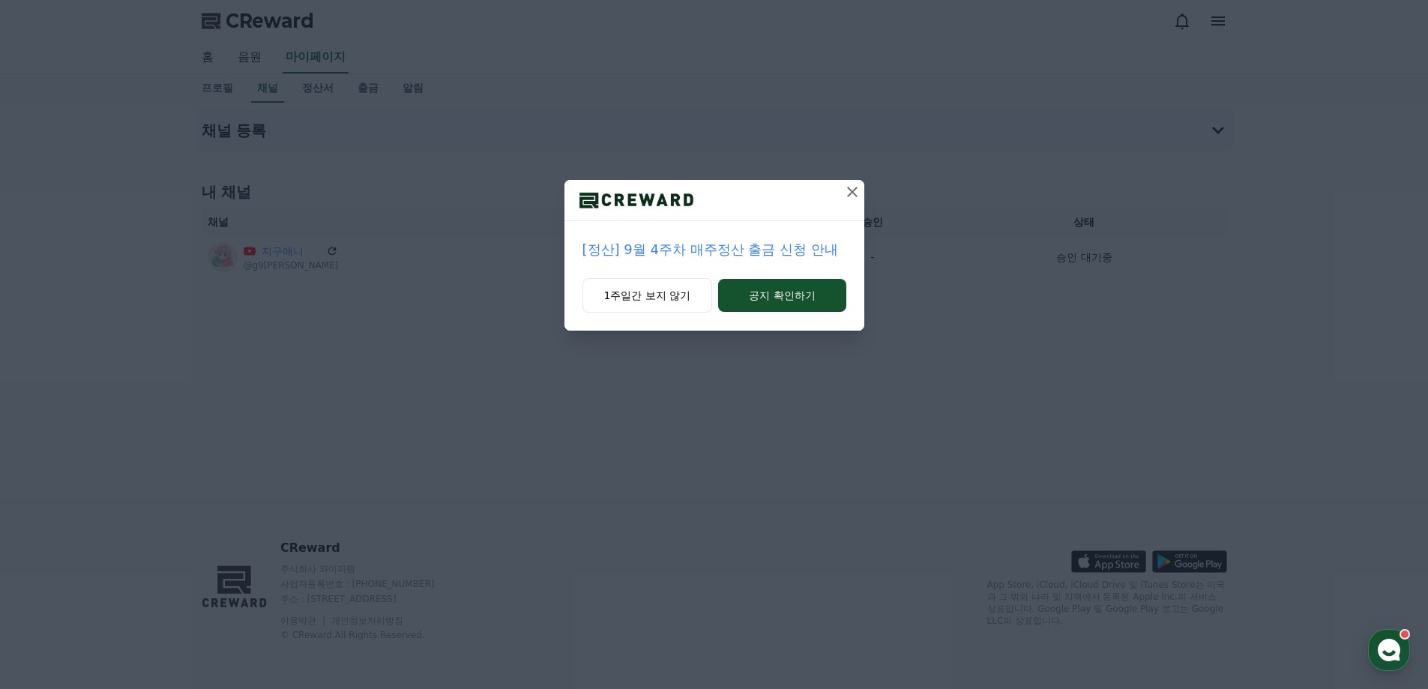
click at [846, 191] on icon at bounding box center [852, 192] width 18 height 18
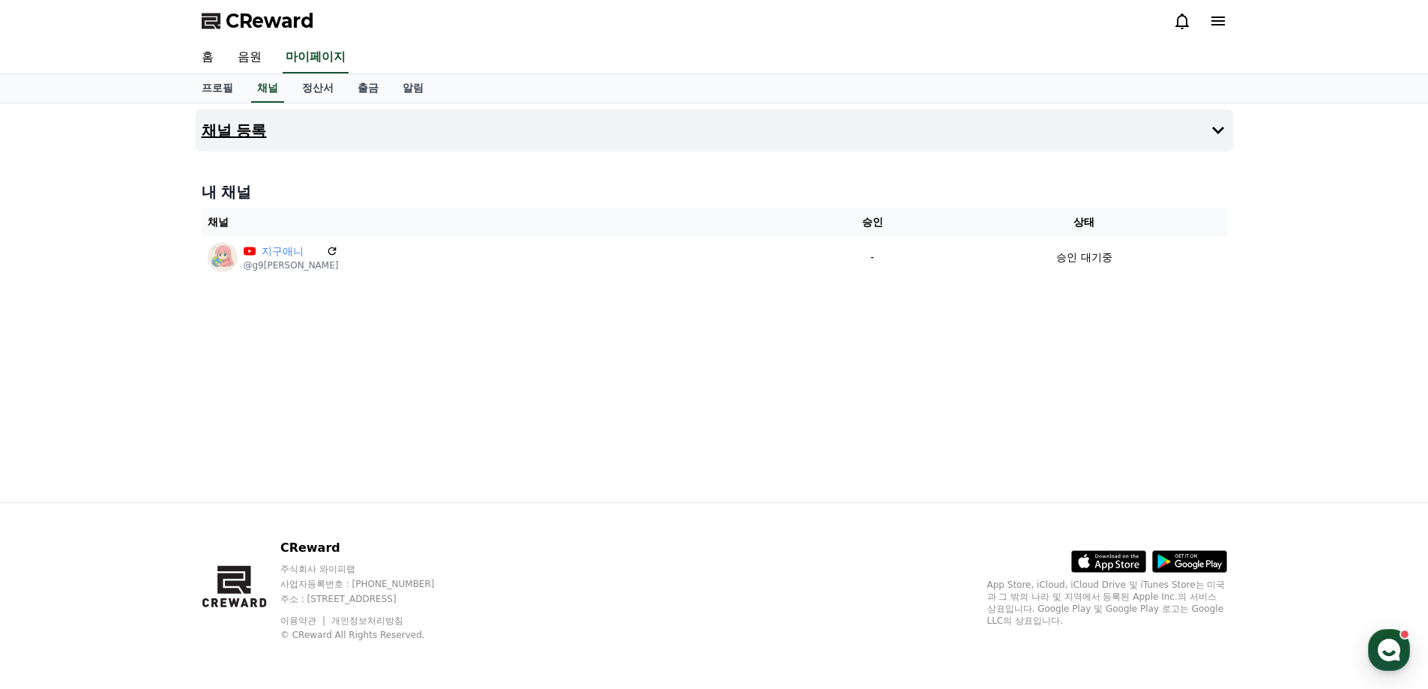
click at [1196, 128] on button "채널 등록" at bounding box center [714, 130] width 1037 height 42
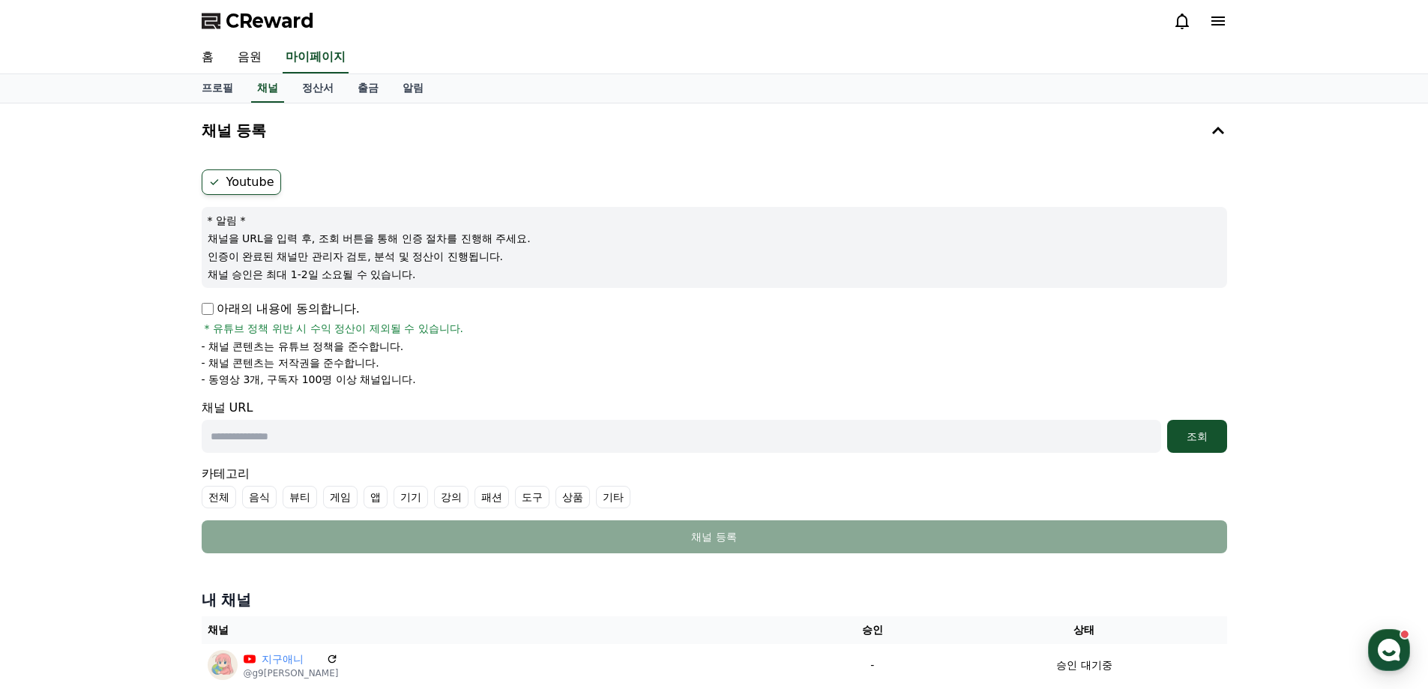
click at [661, 457] on form "Youtube * 알림 * 채널을 URL을 입력 후, 조회 버튼을 통해 인증 절차를 진행해 주세요. 인증이 완료된 채널만 관리자 검토, 분석 …" at bounding box center [714, 361] width 1025 height 384
click at [676, 441] on input "text" at bounding box center [681, 436] width 959 height 33
paste input "**********"
type input "**********"
click at [1175, 425] on button "조회" at bounding box center [1197, 436] width 60 height 33
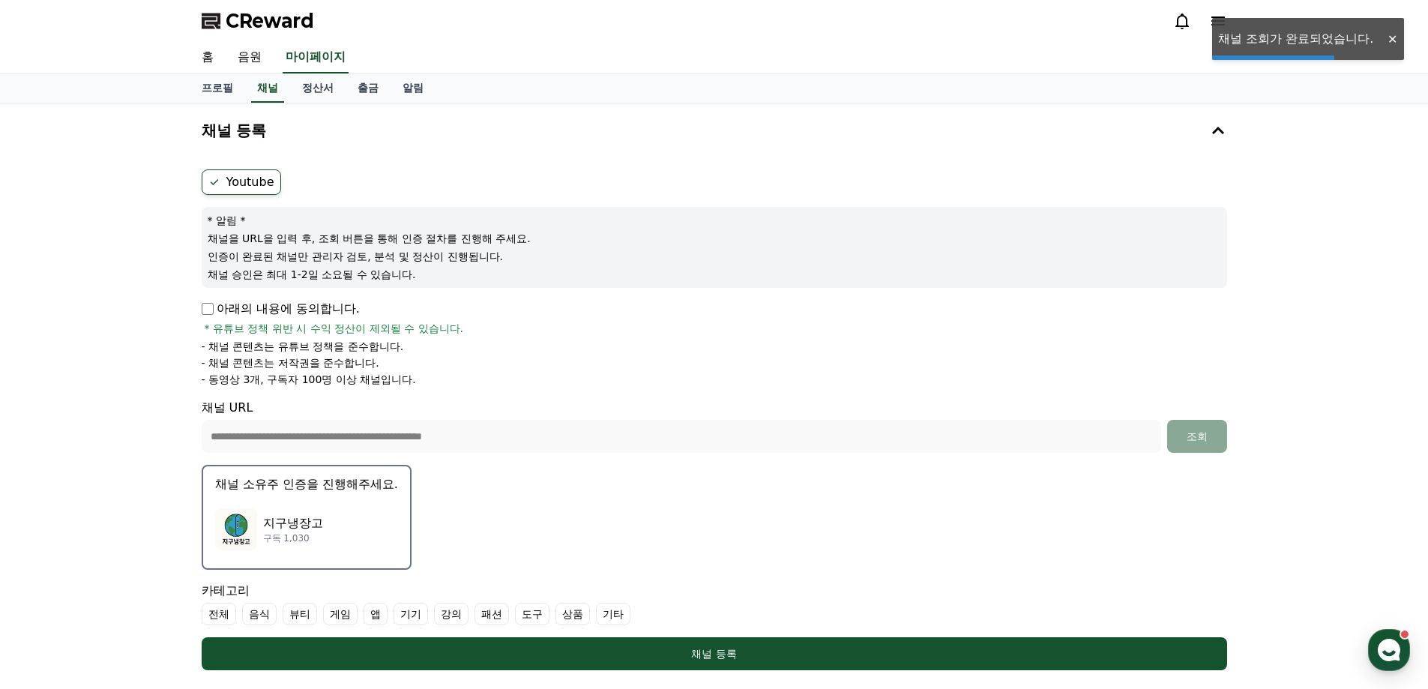
scroll to position [150, 0]
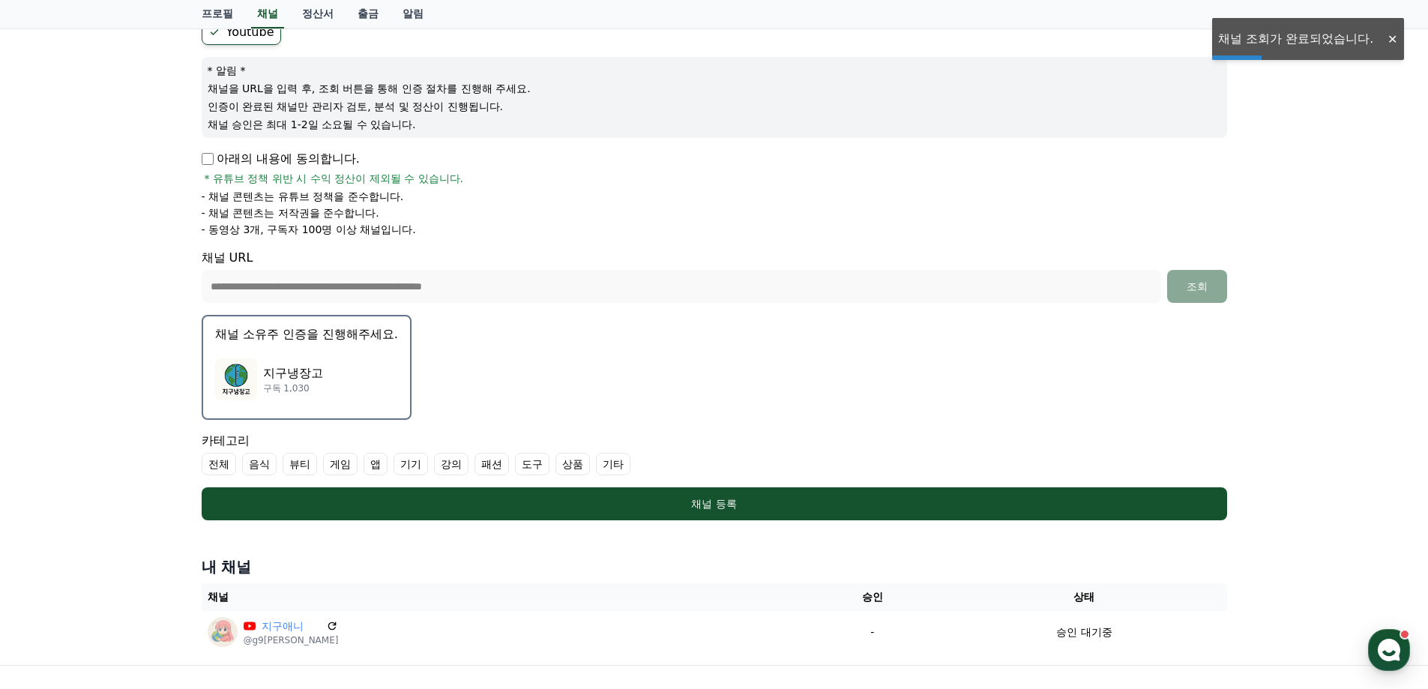
click at [358, 397] on div "지구냉장고 구독 1,030" at bounding box center [306, 379] width 183 height 60
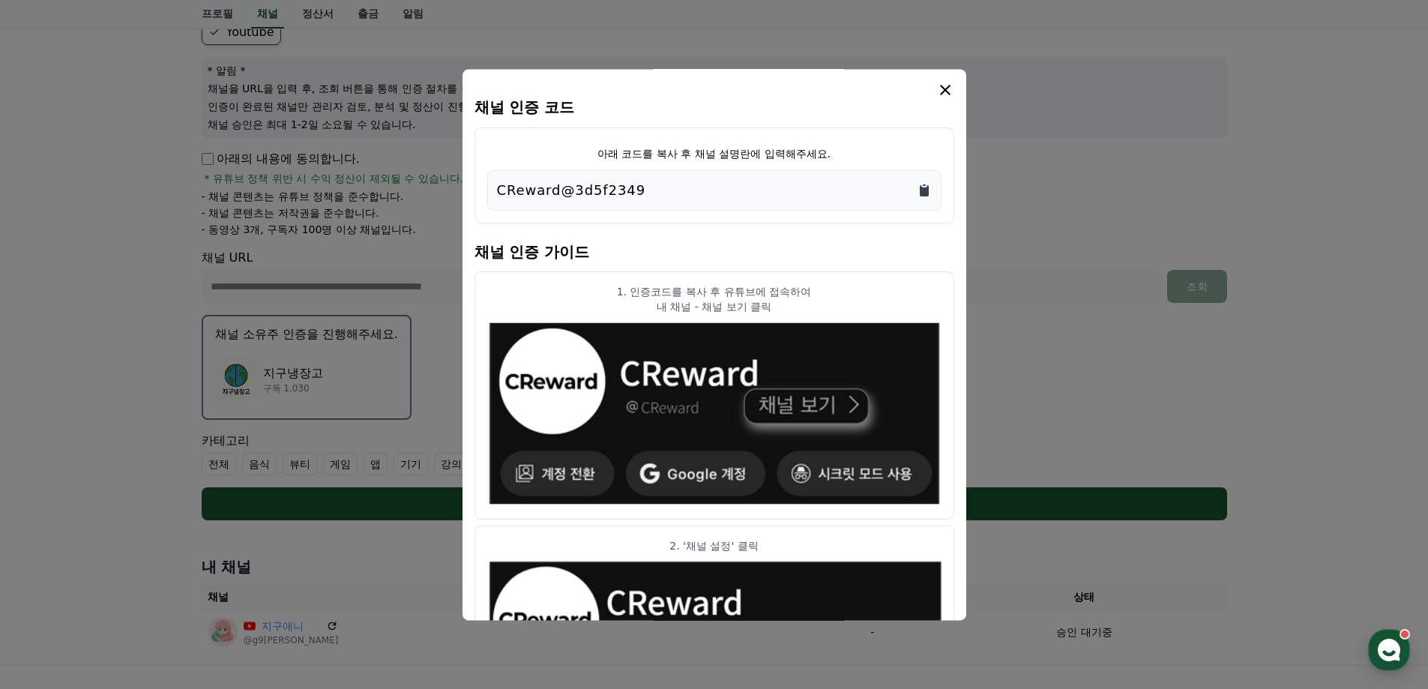
click at [930, 185] on icon "Copy to clipboard" at bounding box center [924, 190] width 15 height 15
click at [945, 92] on icon "modal" at bounding box center [945, 90] width 18 height 18
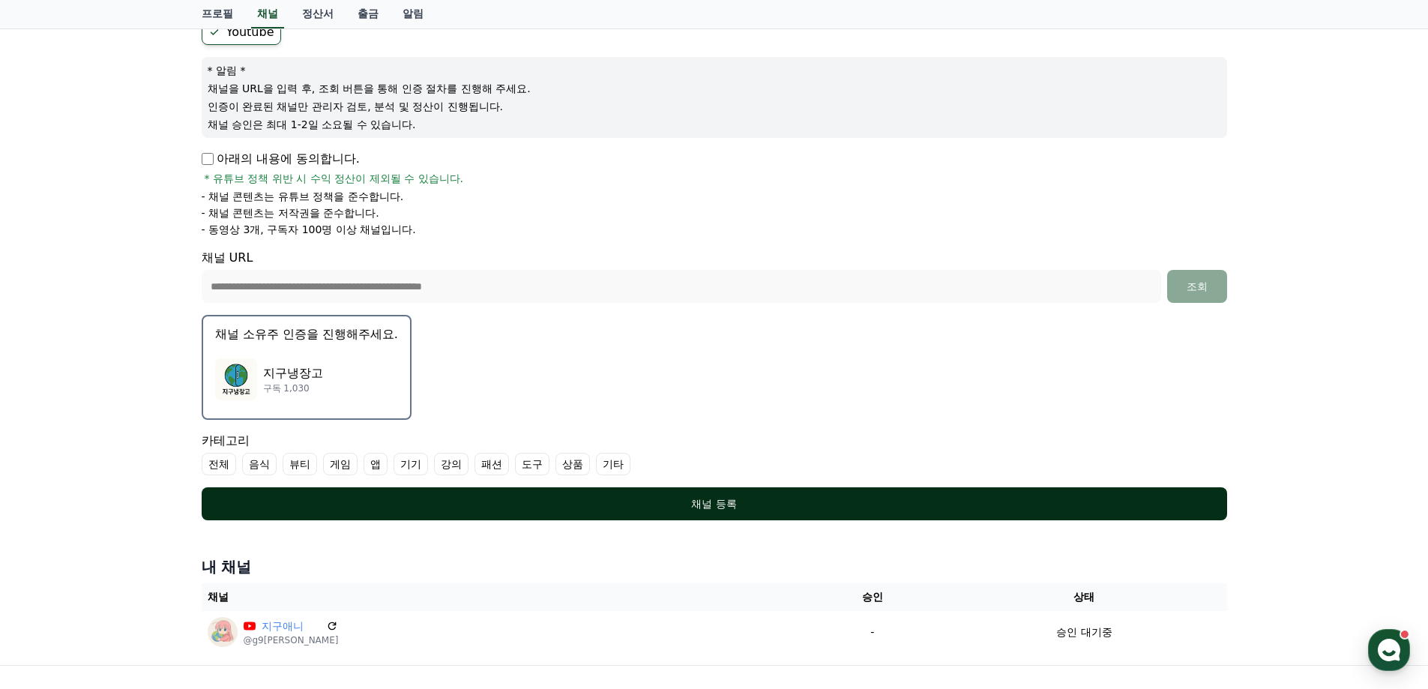
click at [820, 501] on div "채널 등록" at bounding box center [714, 503] width 965 height 15
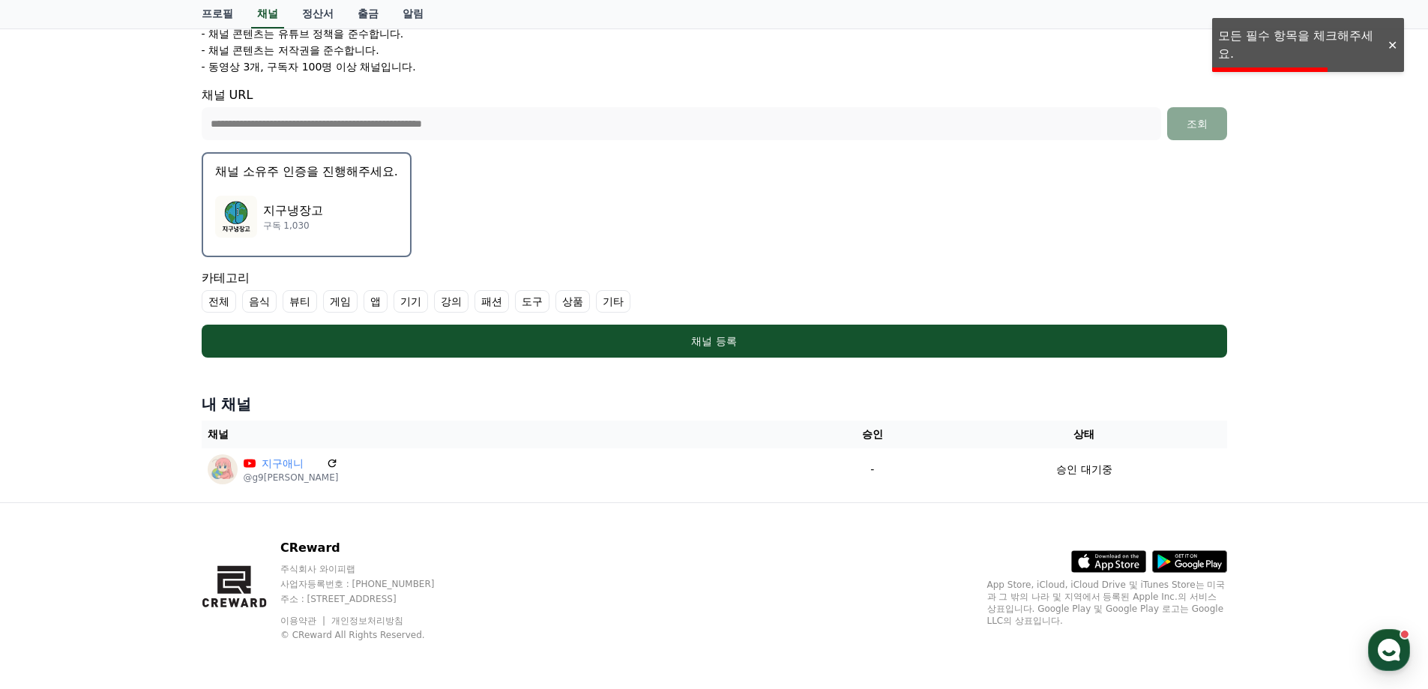
scroll to position [88, 0]
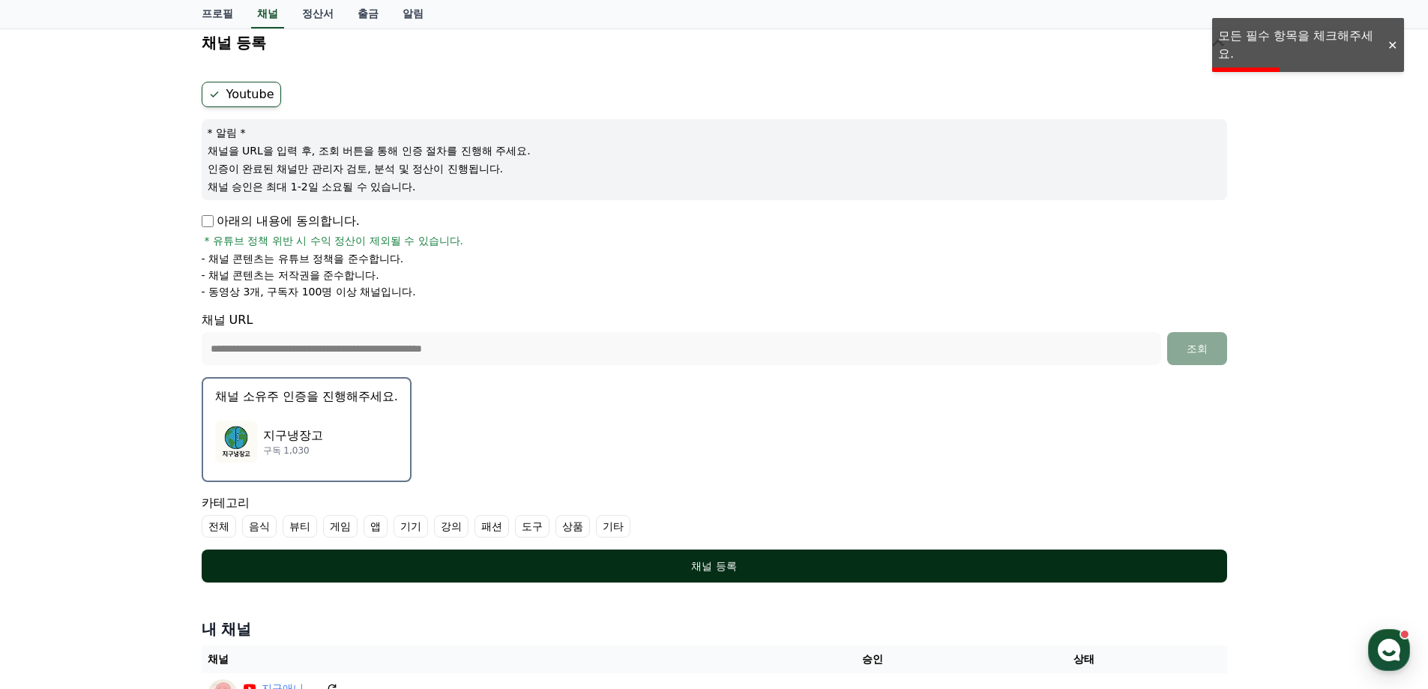
click at [558, 562] on div "채널 등록" at bounding box center [714, 565] width 965 height 15
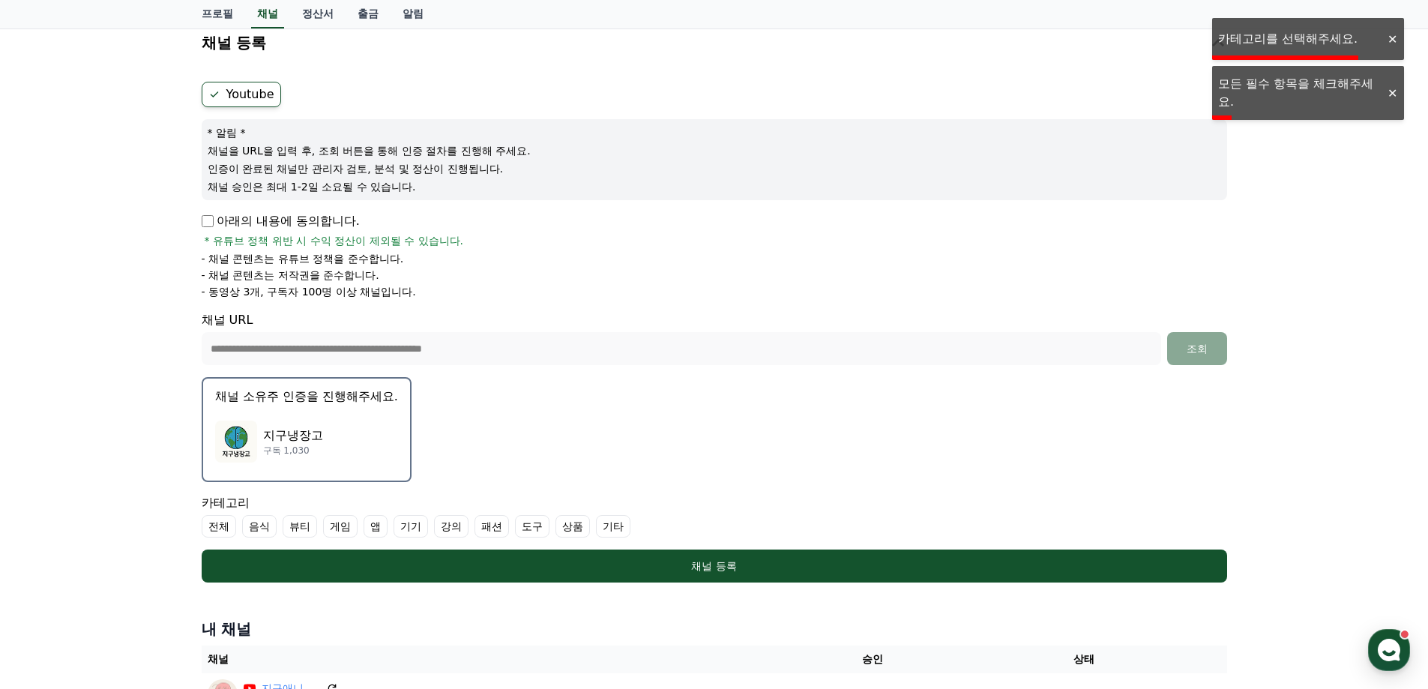
scroll to position [238, 0]
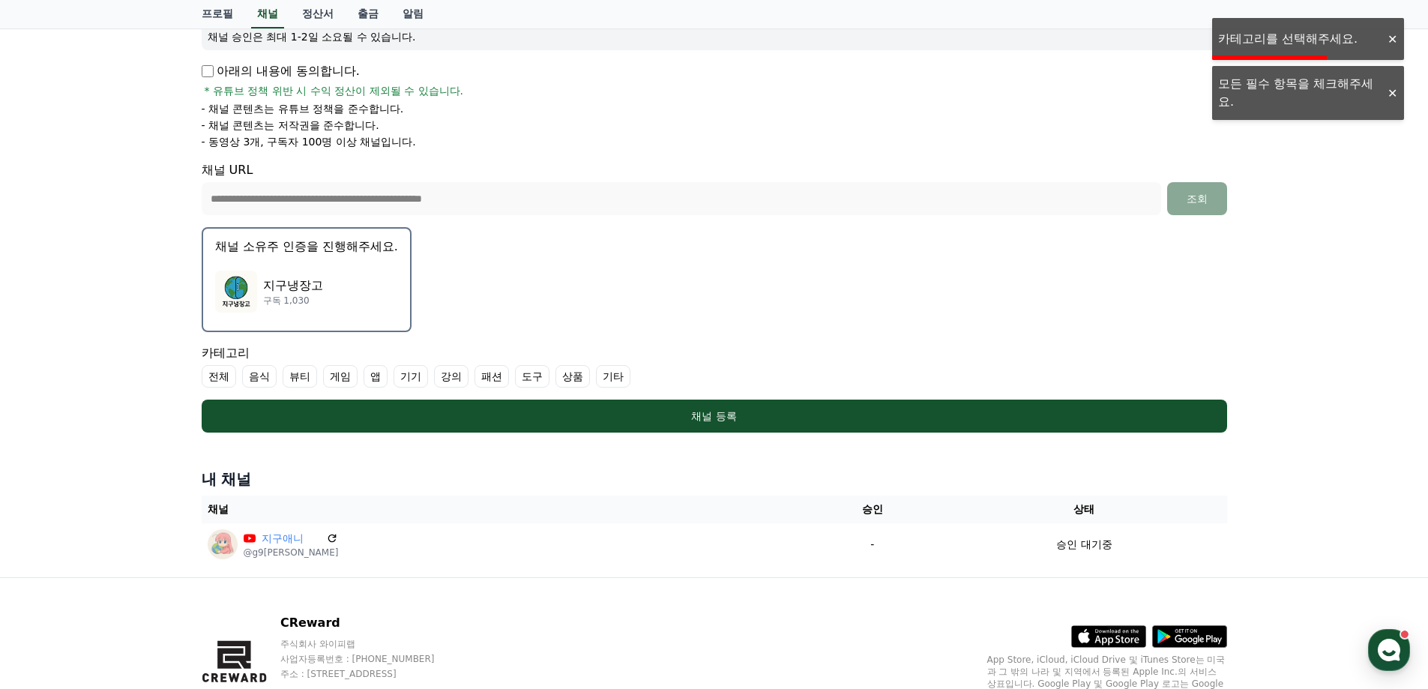
click at [606, 382] on label "기타" at bounding box center [613, 376] width 34 height 22
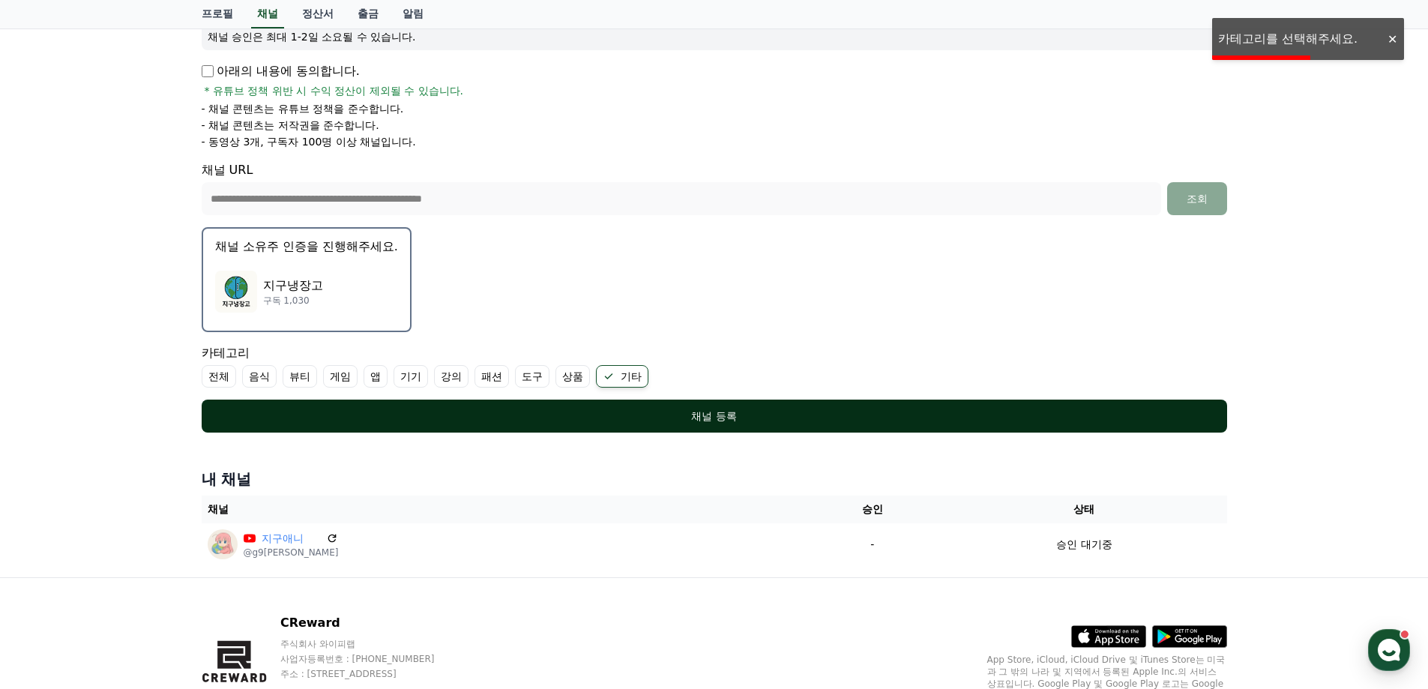
click at [615, 409] on div "채널 등록" at bounding box center [714, 416] width 965 height 15
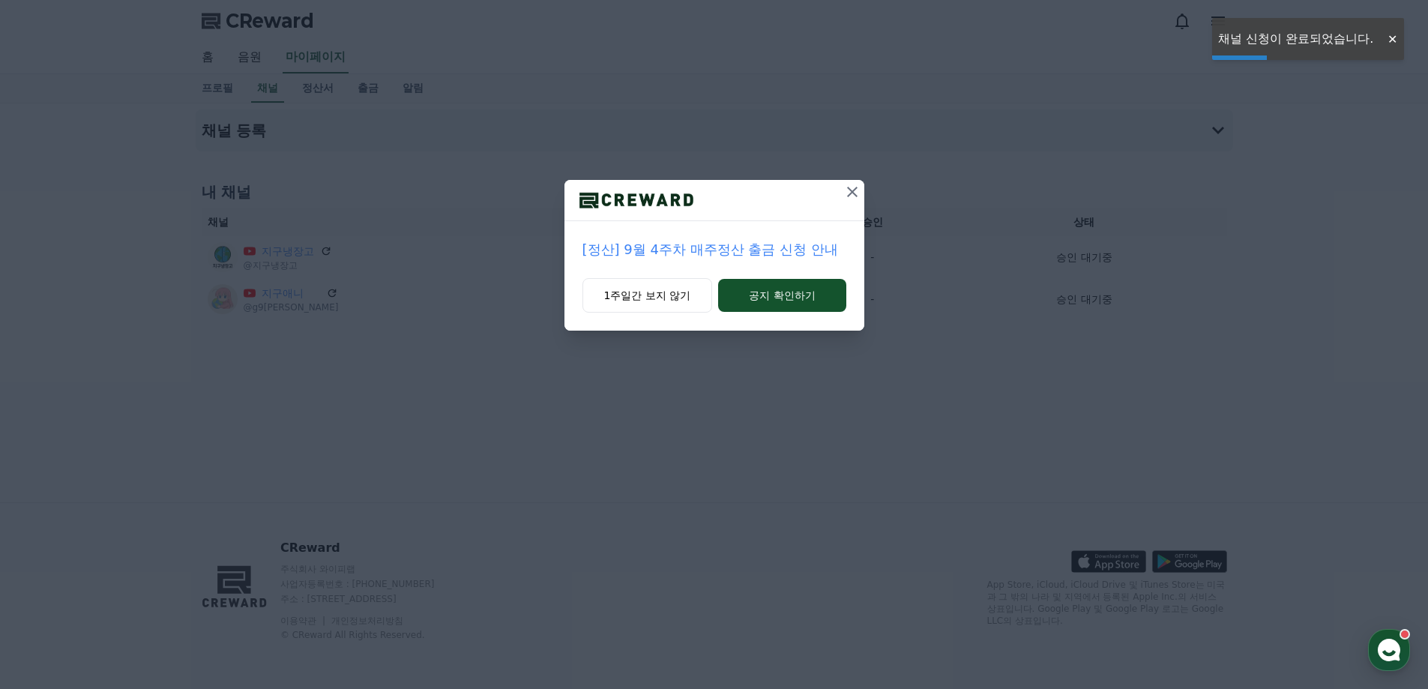
click at [854, 191] on icon at bounding box center [852, 192] width 18 height 18
click at [855, 190] on icon at bounding box center [852, 192] width 18 height 18
